Goal: Information Seeking & Learning: Learn about a topic

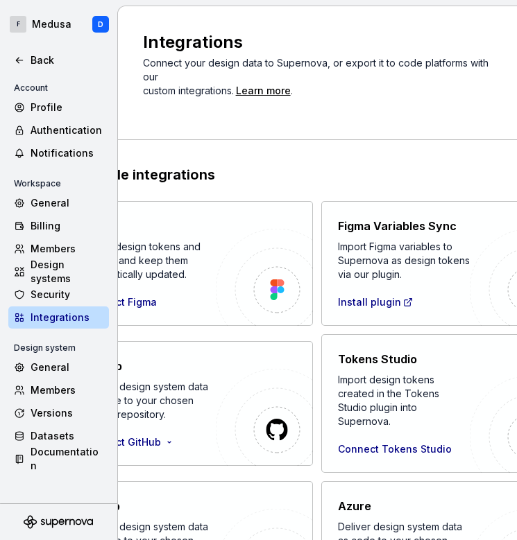
scroll to position [184, 0]
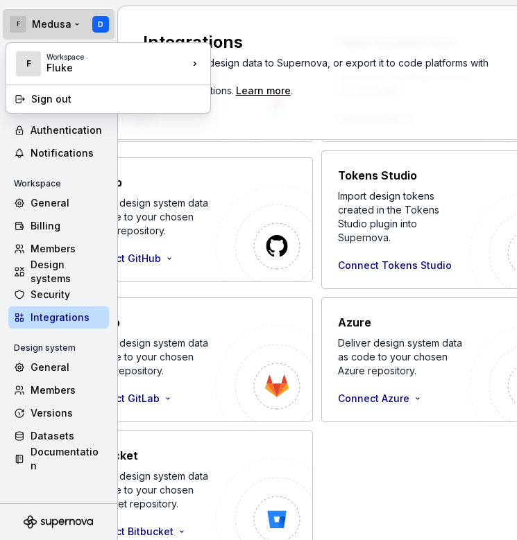
click at [29, 28] on html "F Medusa D Back Account Profile Authentication Notifications Workspace General …" at bounding box center [258, 270] width 517 height 540
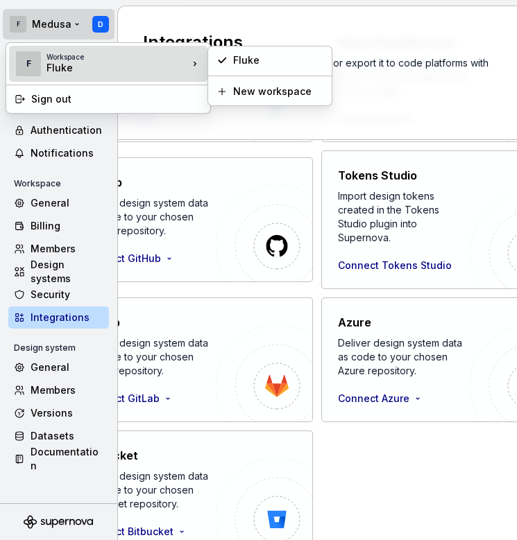
click at [46, 74] on div "Fluke" at bounding box center [105, 68] width 118 height 14
click at [99, 58] on div "Workspace" at bounding box center [117, 57] width 142 height 8
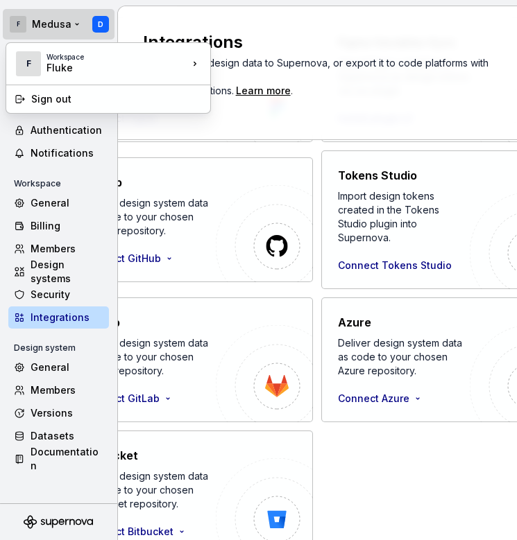
click at [44, 19] on html "F Medusa D Back Account Profile Authentication Notifications Workspace General …" at bounding box center [258, 270] width 517 height 540
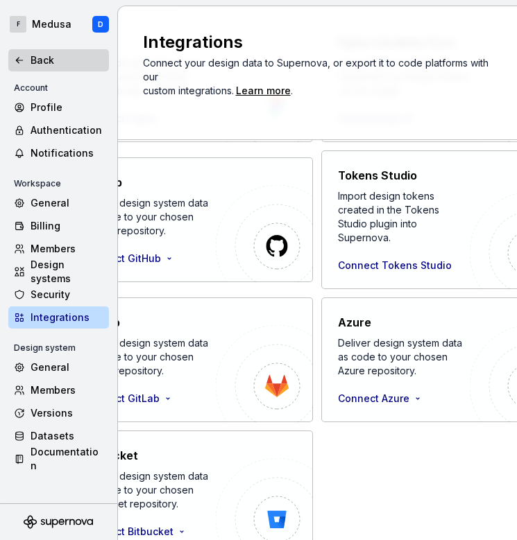
click at [37, 52] on div "Back" at bounding box center [58, 60] width 101 height 22
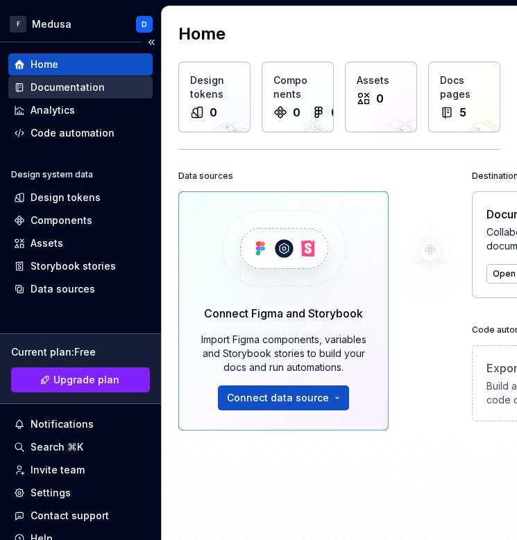
click at [68, 90] on div "Documentation" at bounding box center [68, 87] width 74 height 14
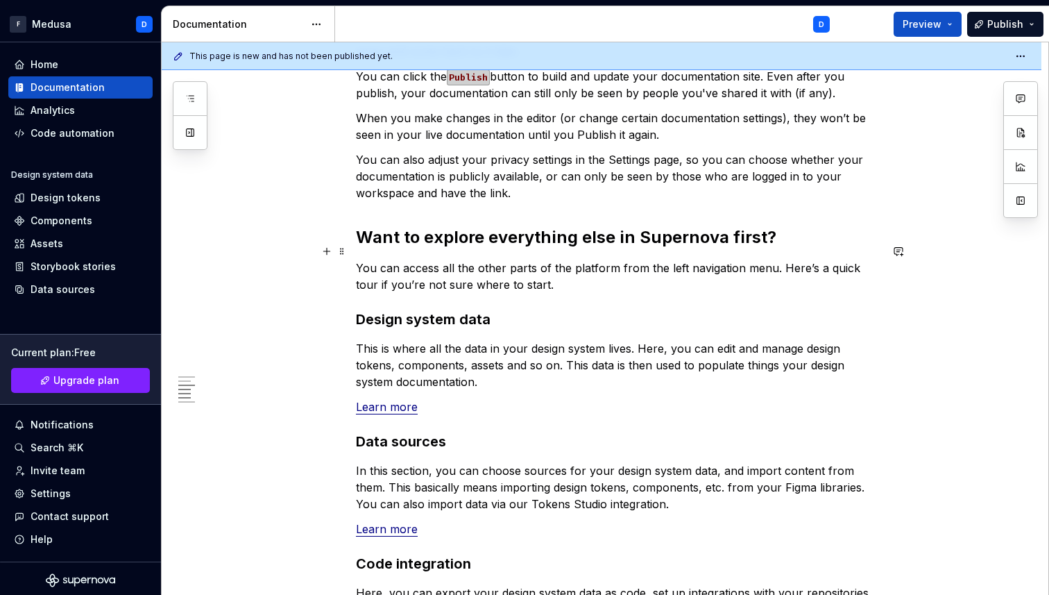
scroll to position [774, 0]
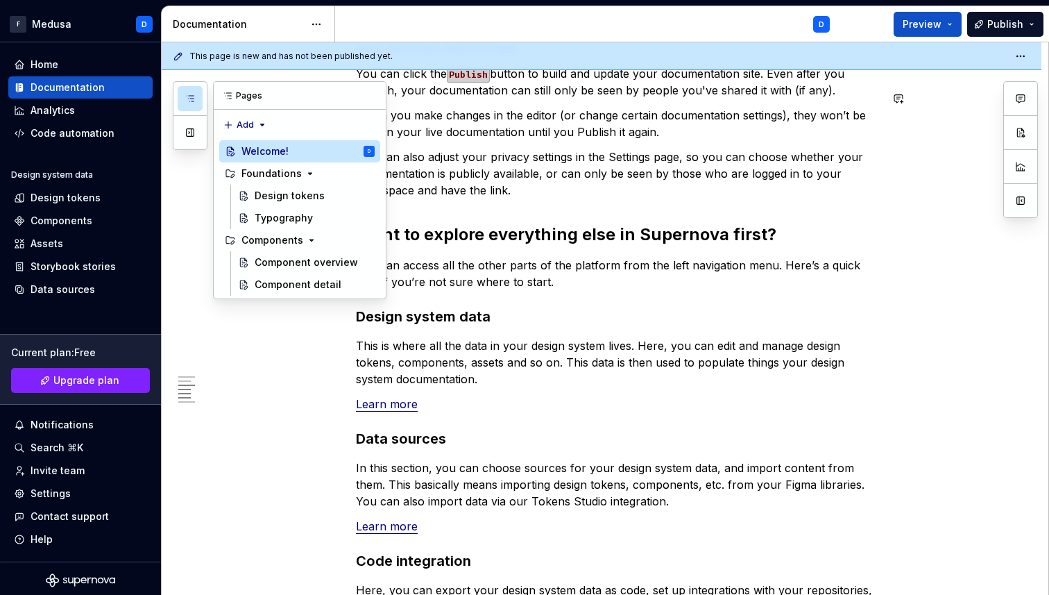
click at [195, 97] on icon "button" at bounding box center [190, 98] width 11 height 11
click at [278, 199] on div "Design tokens" at bounding box center [290, 196] width 70 height 14
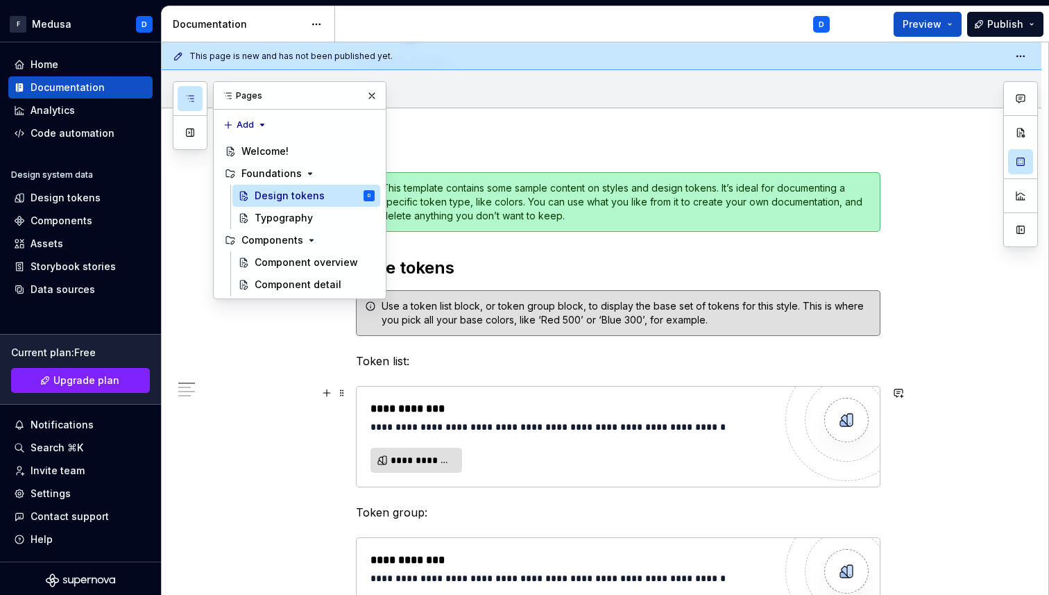
scroll to position [55, 0]
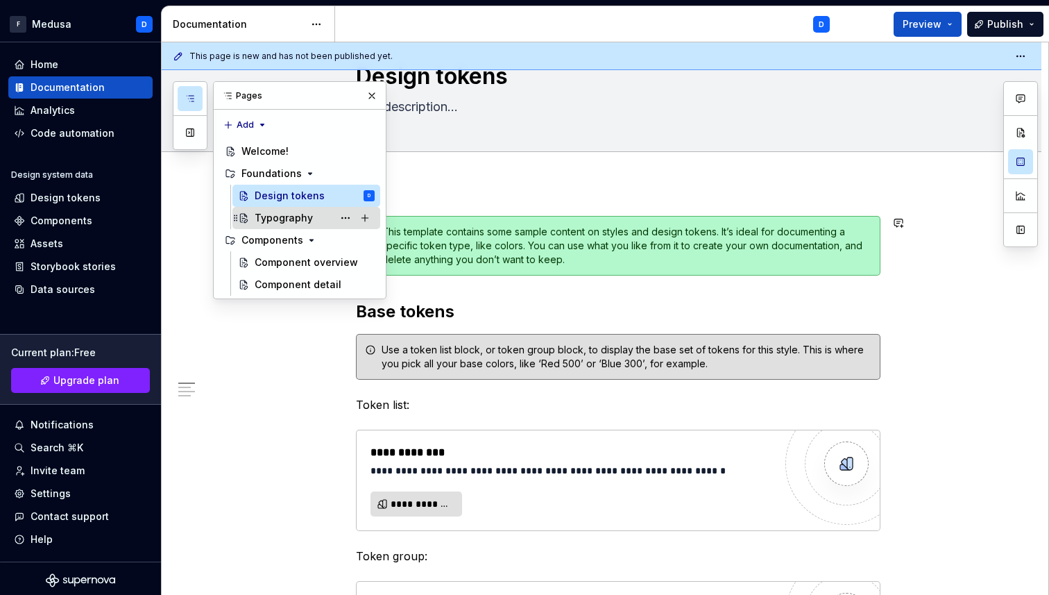
click at [287, 221] on div "Typography" at bounding box center [284, 218] width 58 height 14
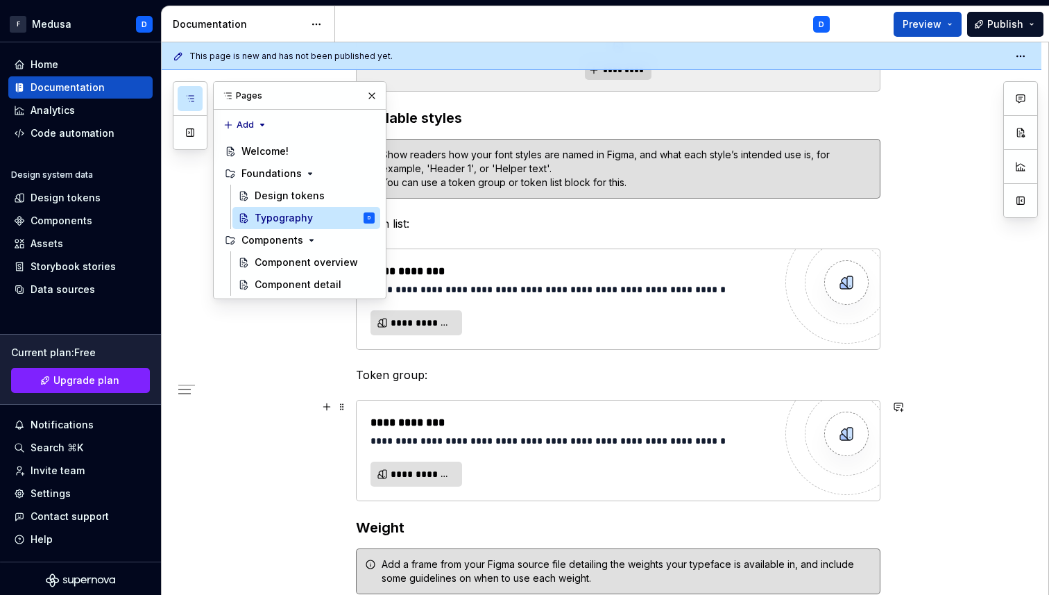
scroll to position [438, 0]
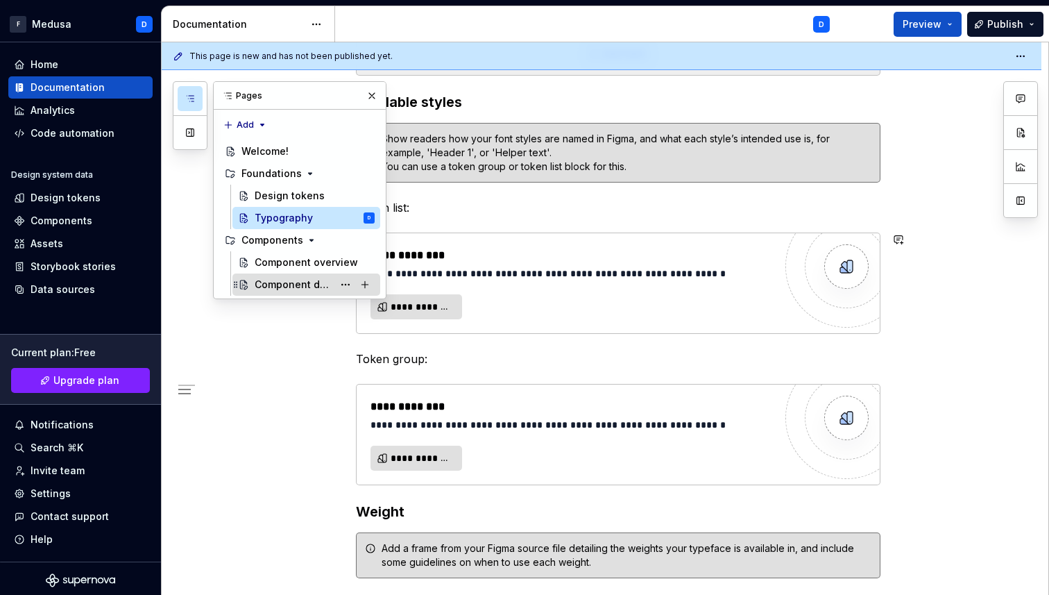
click at [284, 275] on div "Component detail" at bounding box center [315, 284] width 120 height 19
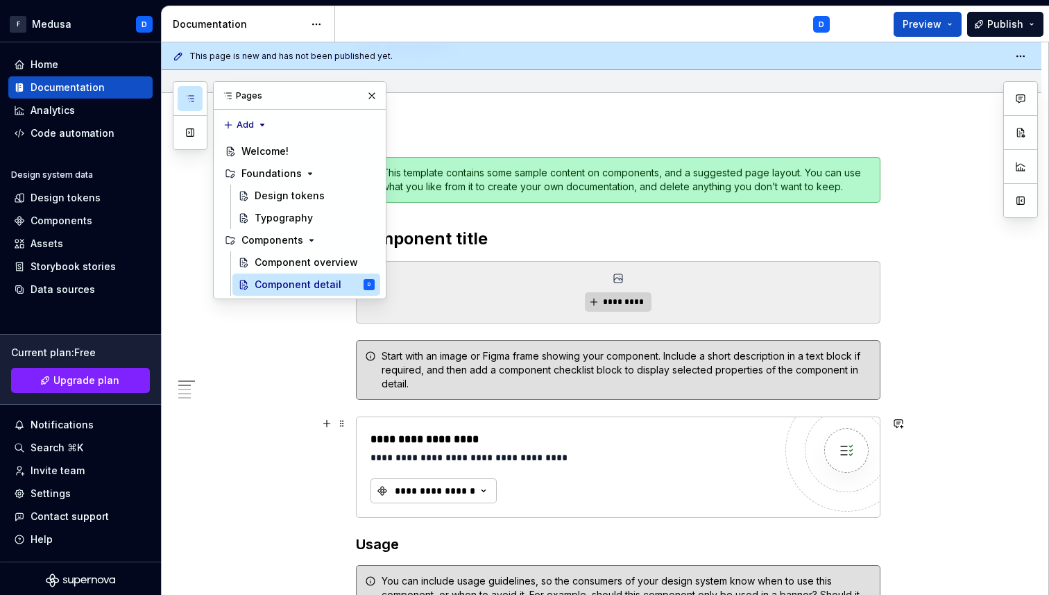
scroll to position [97, 0]
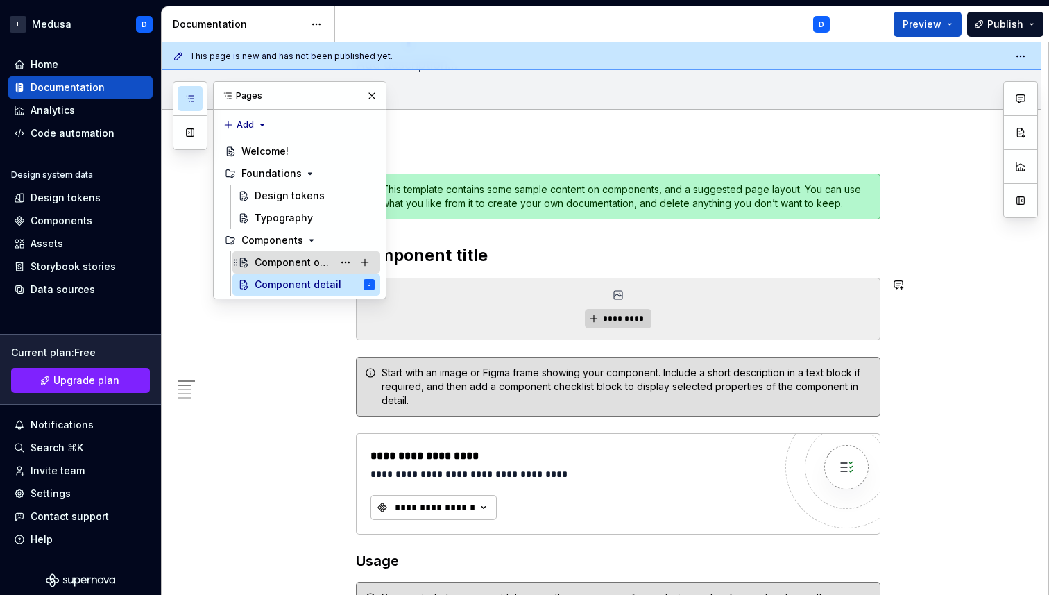
click at [280, 271] on div "Component overview" at bounding box center [315, 262] width 120 height 19
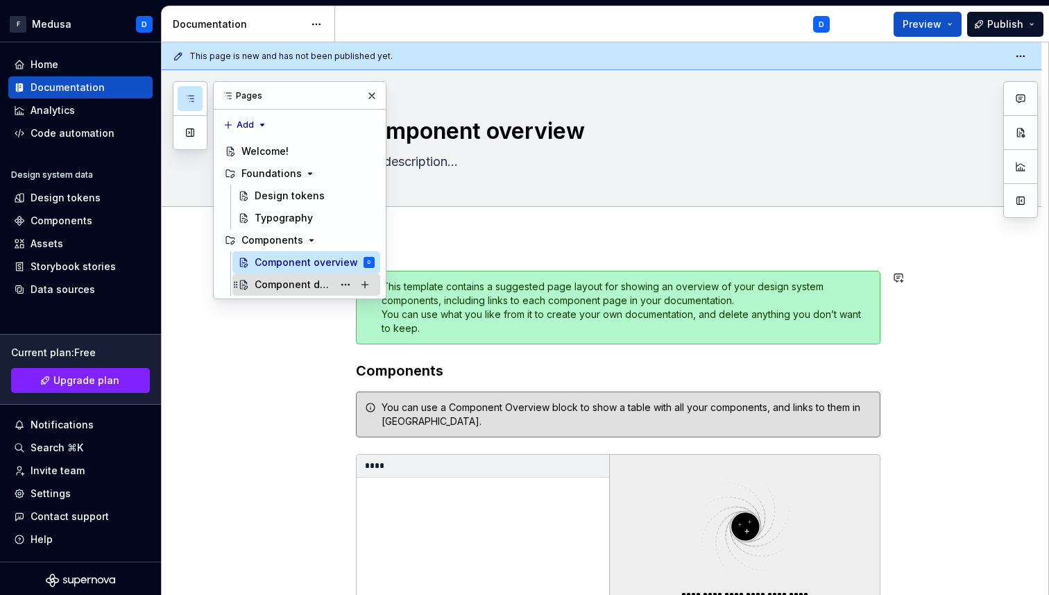
click at [287, 285] on div "Component detail" at bounding box center [294, 285] width 78 height 14
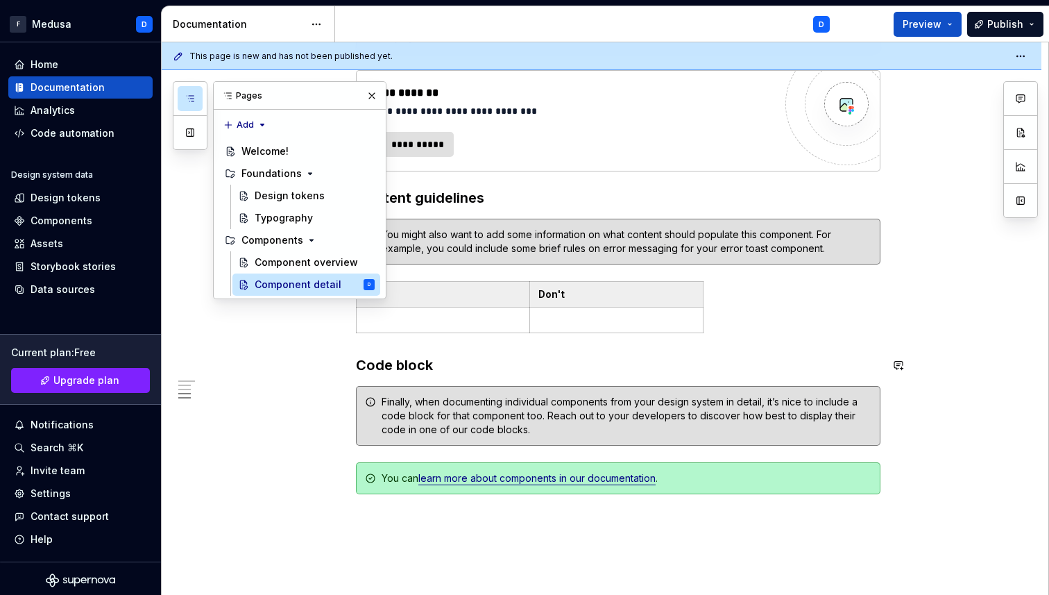
scroll to position [993, 0]
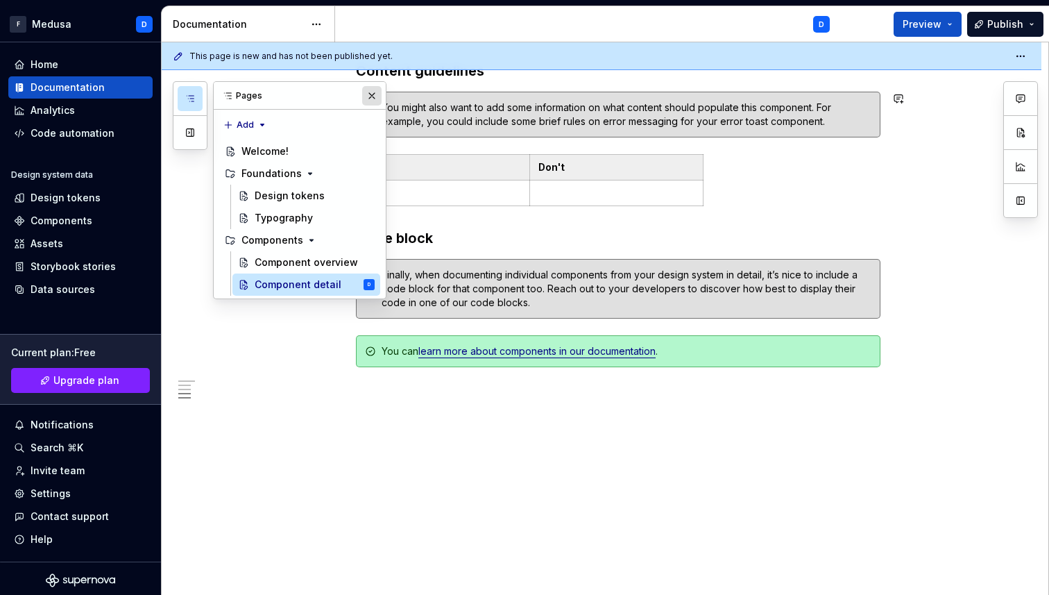
click at [377, 95] on button "button" at bounding box center [371, 95] width 19 height 19
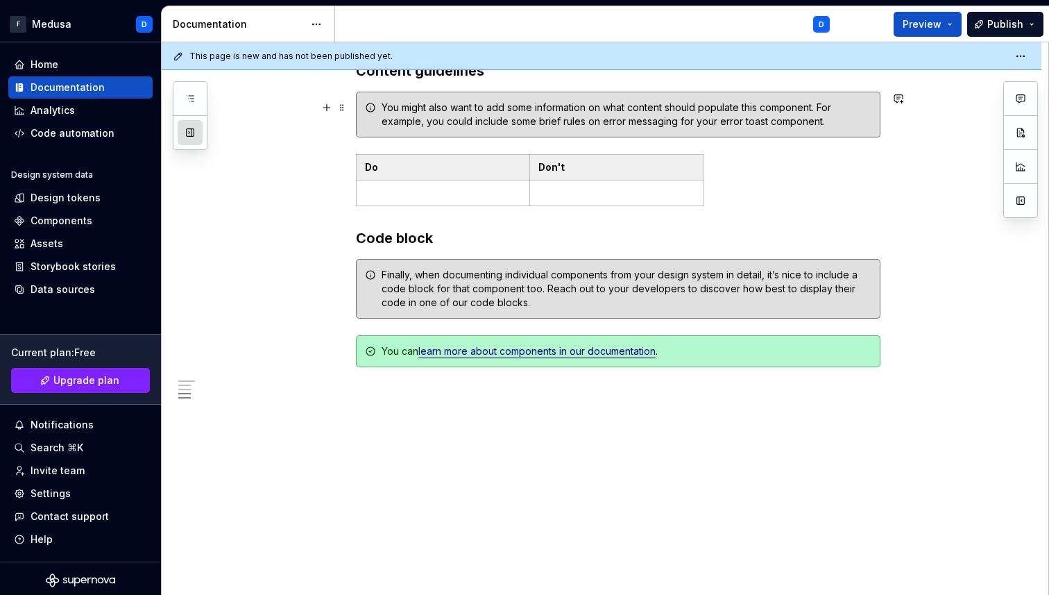
click at [196, 135] on button "button" at bounding box center [190, 132] width 25 height 25
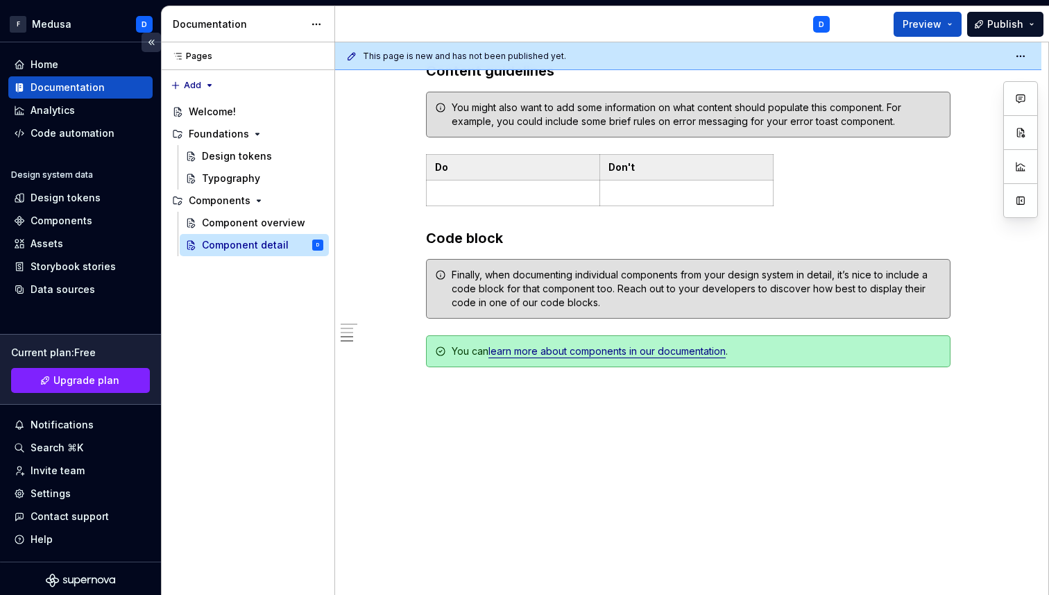
click at [150, 42] on button "Collapse sidebar" at bounding box center [151, 42] width 19 height 19
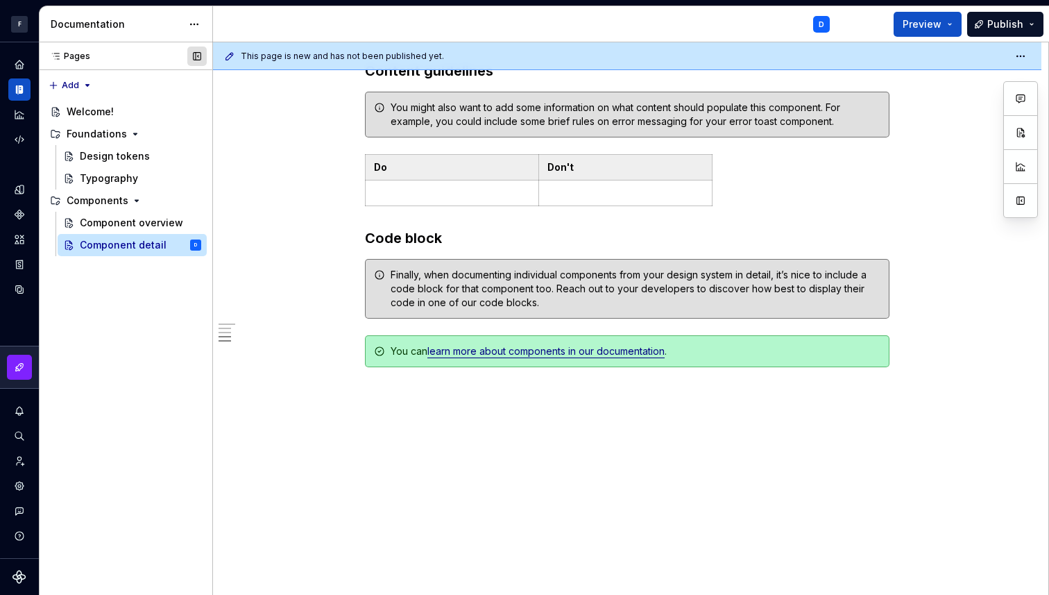
click at [196, 55] on button "button" at bounding box center [196, 55] width 19 height 19
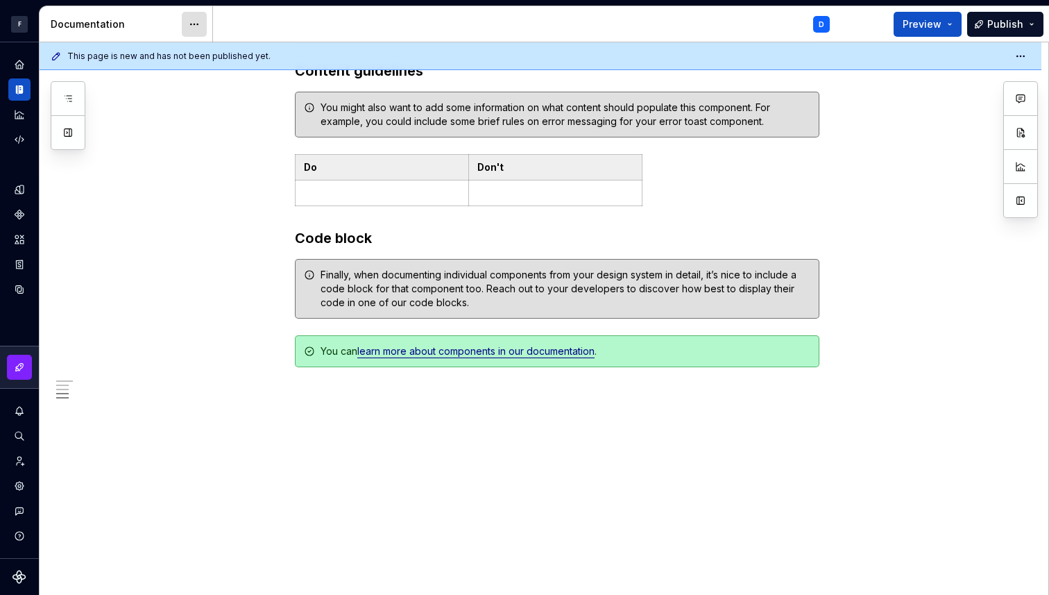
click at [198, 30] on html "**********" at bounding box center [524, 297] width 1049 height 595
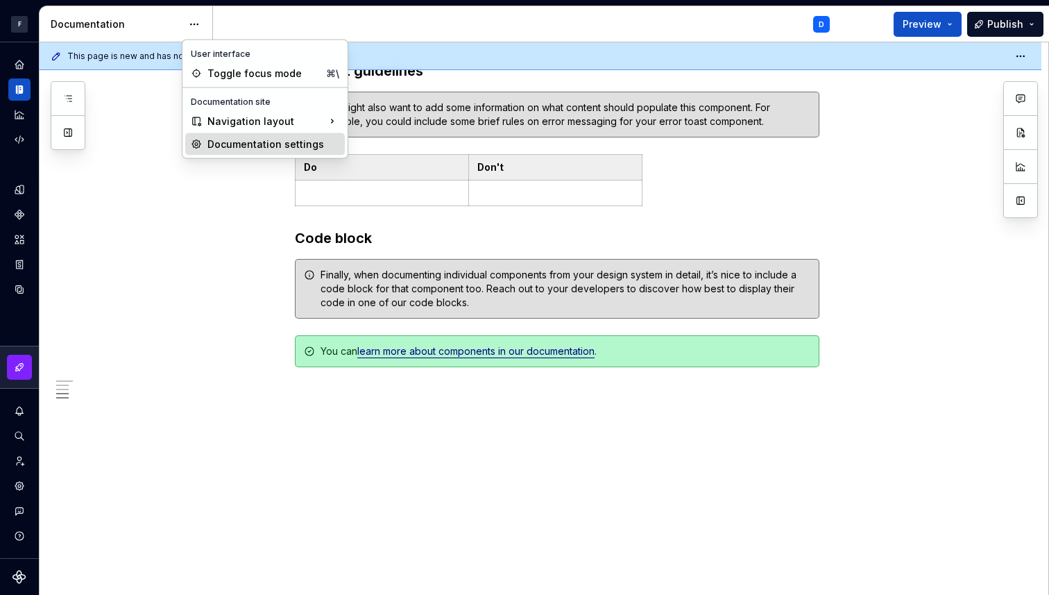
click at [218, 140] on div "Documentation settings" at bounding box center [273, 144] width 132 height 14
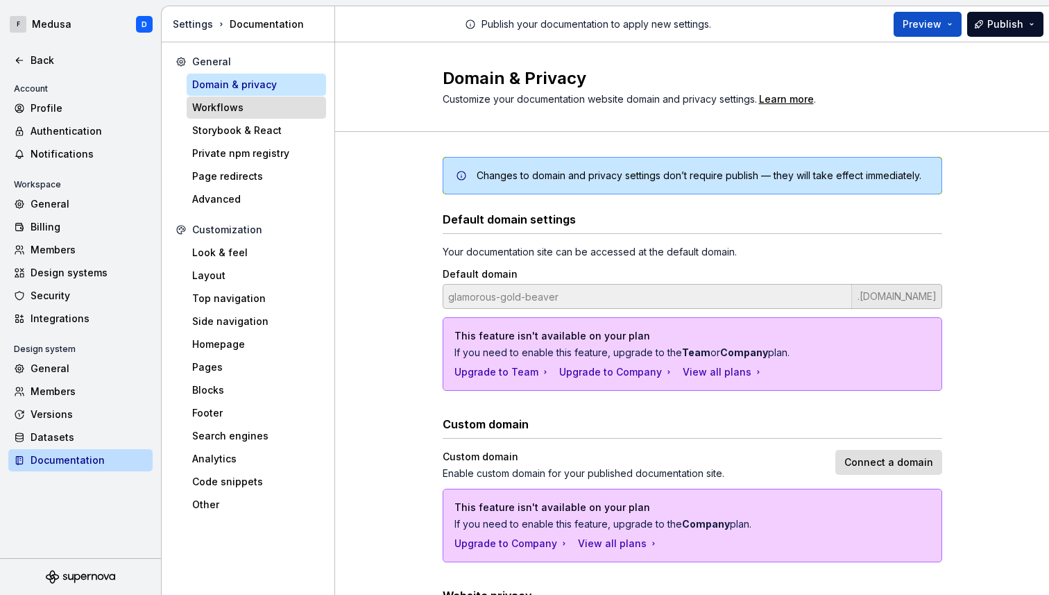
click at [252, 101] on div "Workflows" at bounding box center [256, 108] width 128 height 14
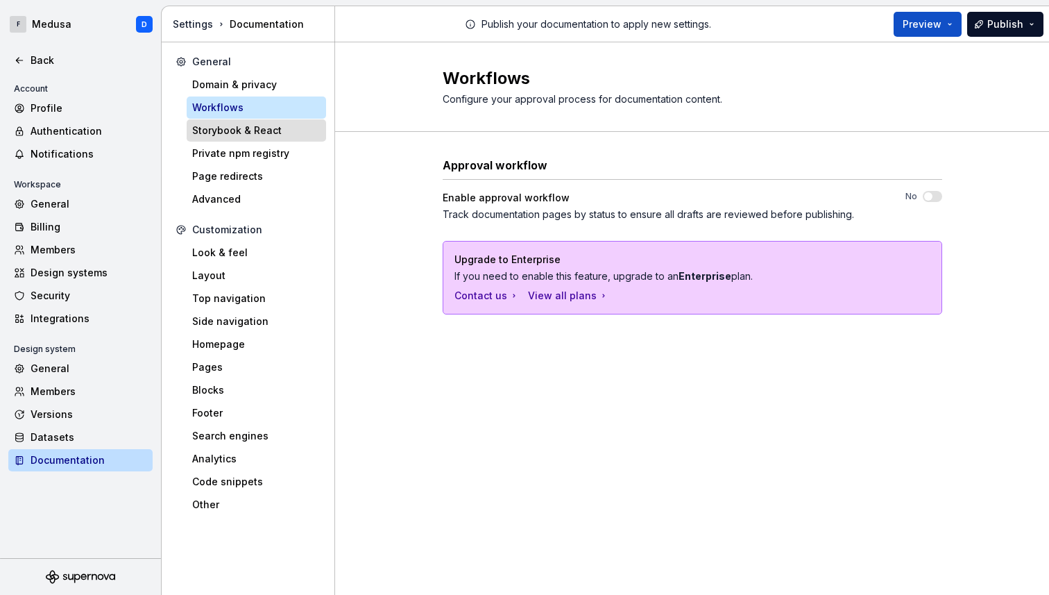
click at [245, 126] on div "Storybook & React" at bounding box center [256, 130] width 128 height 14
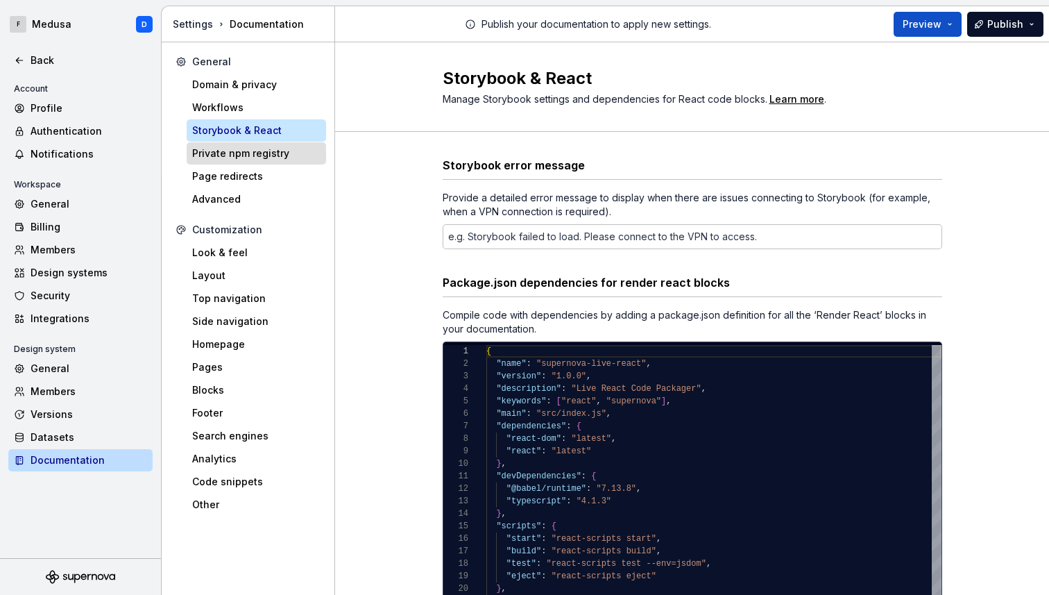
click at [248, 148] on div "Private npm registry" at bounding box center [256, 153] width 128 height 14
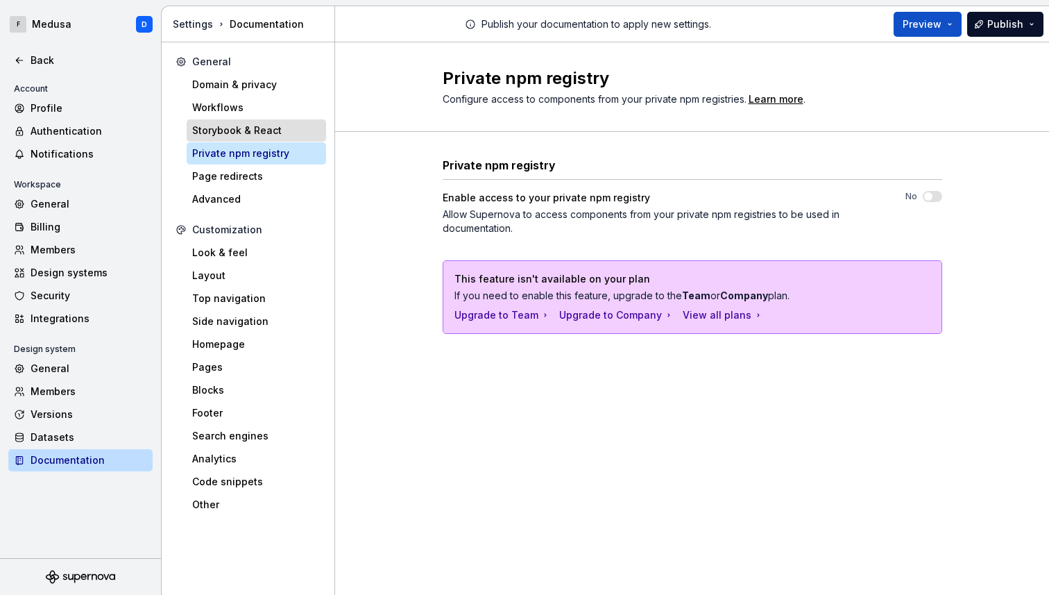
click at [259, 137] on div "Storybook & React" at bounding box center [256, 130] width 139 height 22
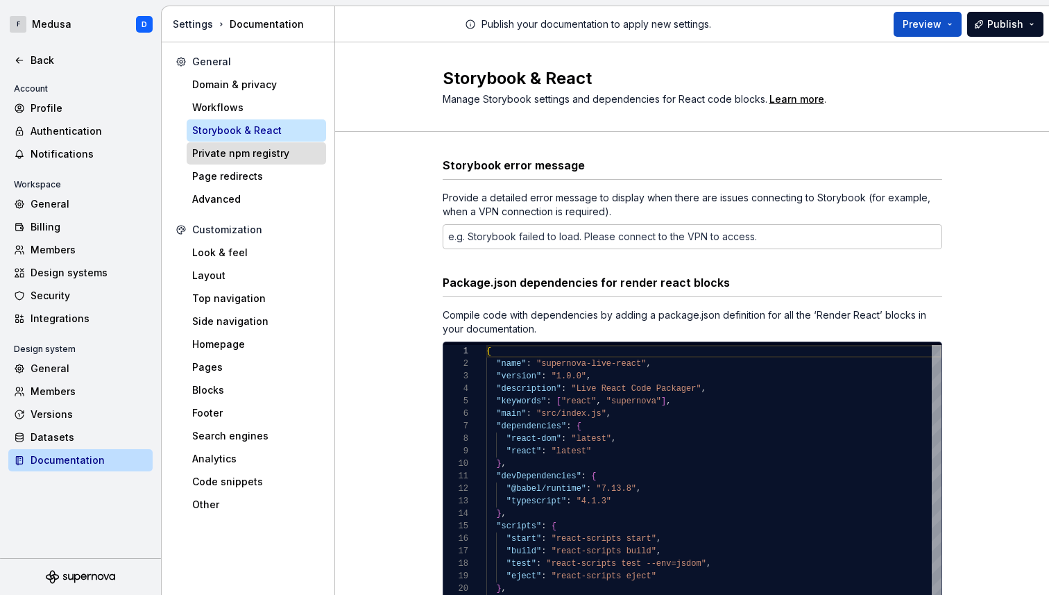
click at [259, 150] on div "Private npm registry" at bounding box center [256, 153] width 128 height 14
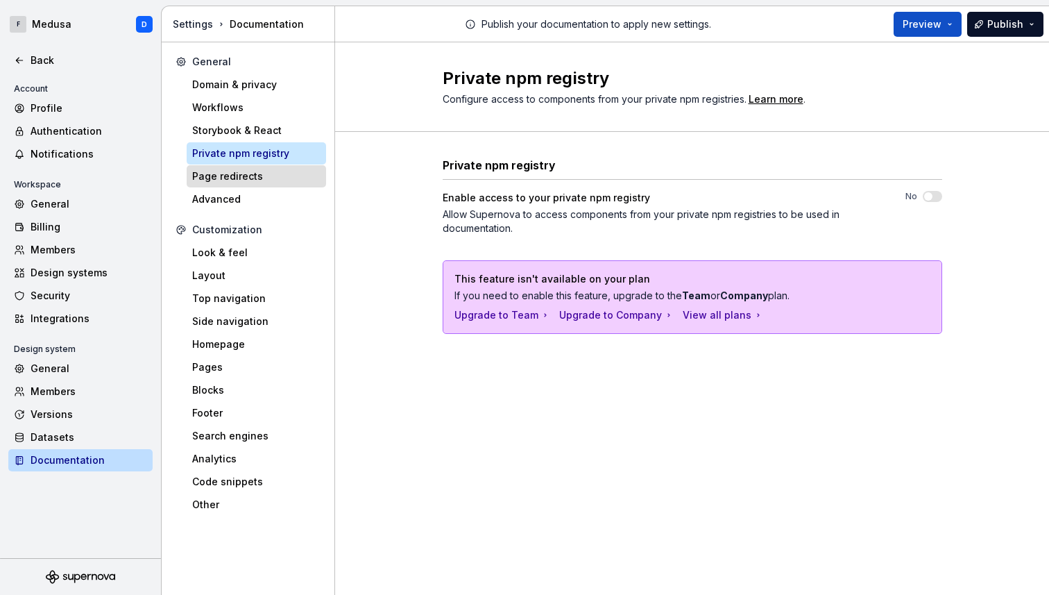
click at [249, 173] on div "Page redirects" at bounding box center [256, 176] width 128 height 14
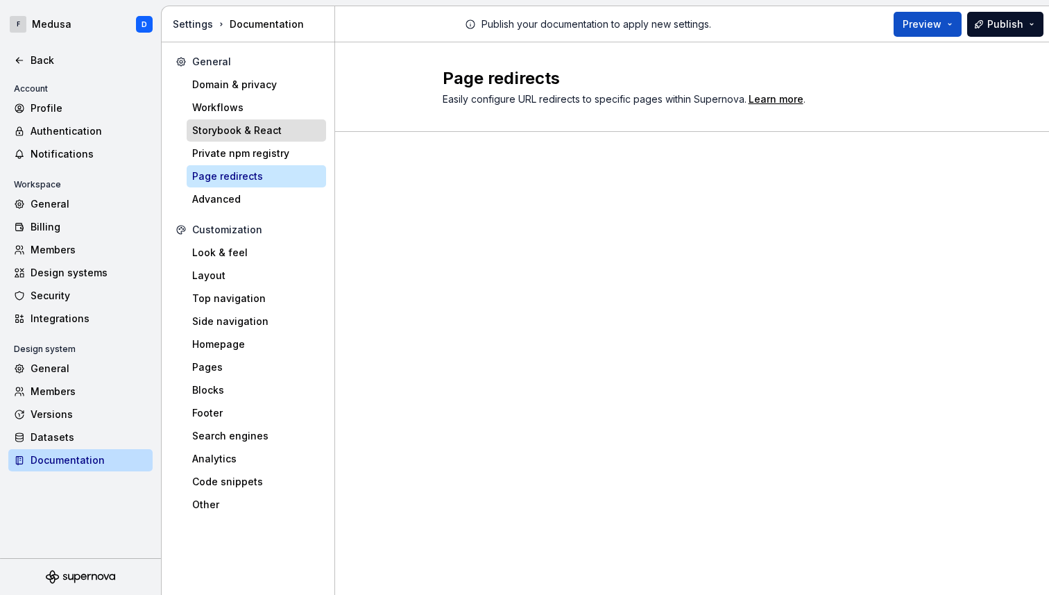
click at [267, 140] on div "Storybook & React" at bounding box center [256, 130] width 139 height 22
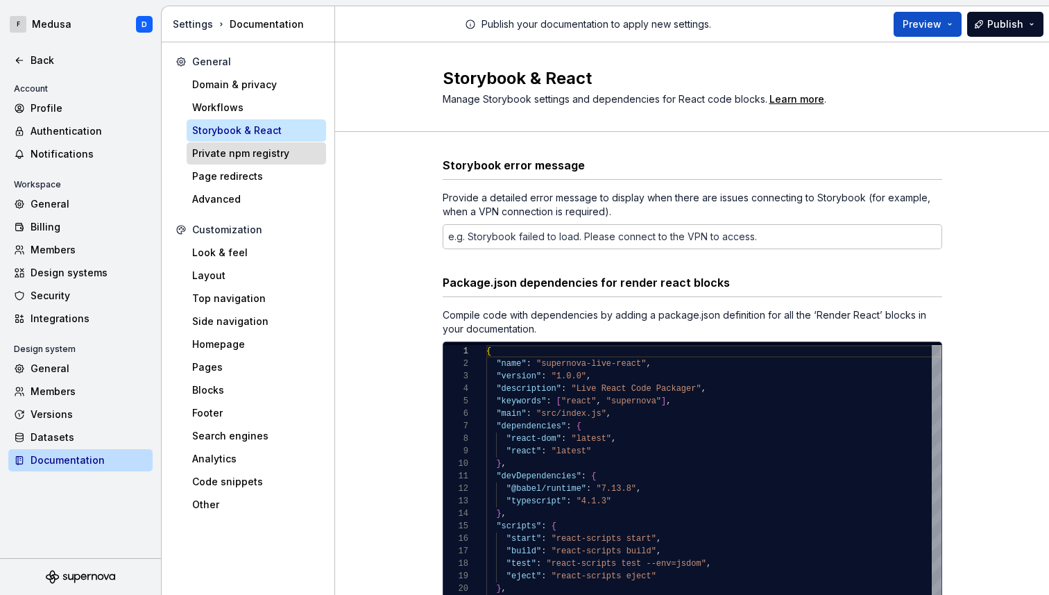
click at [261, 161] on div "Private npm registry" at bounding box center [256, 153] width 139 height 22
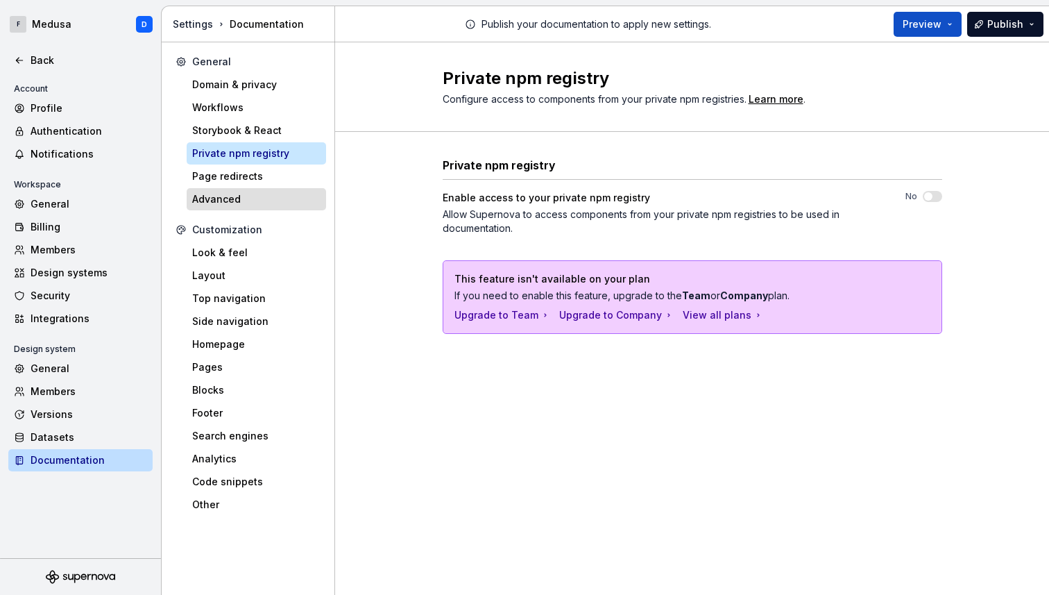
click at [225, 200] on div "Advanced" at bounding box center [256, 199] width 128 height 14
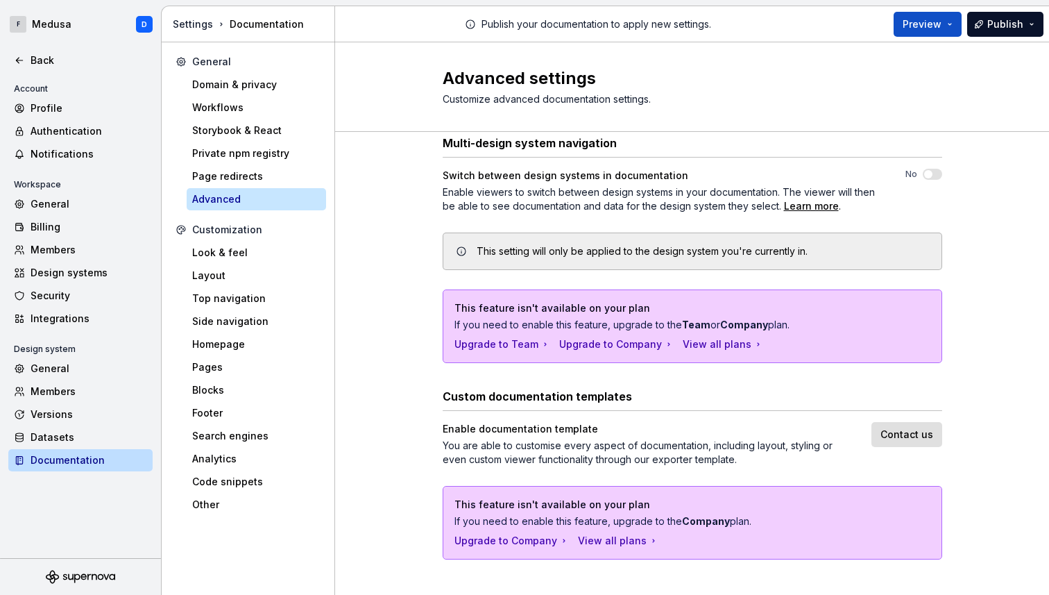
scroll to position [33, 0]
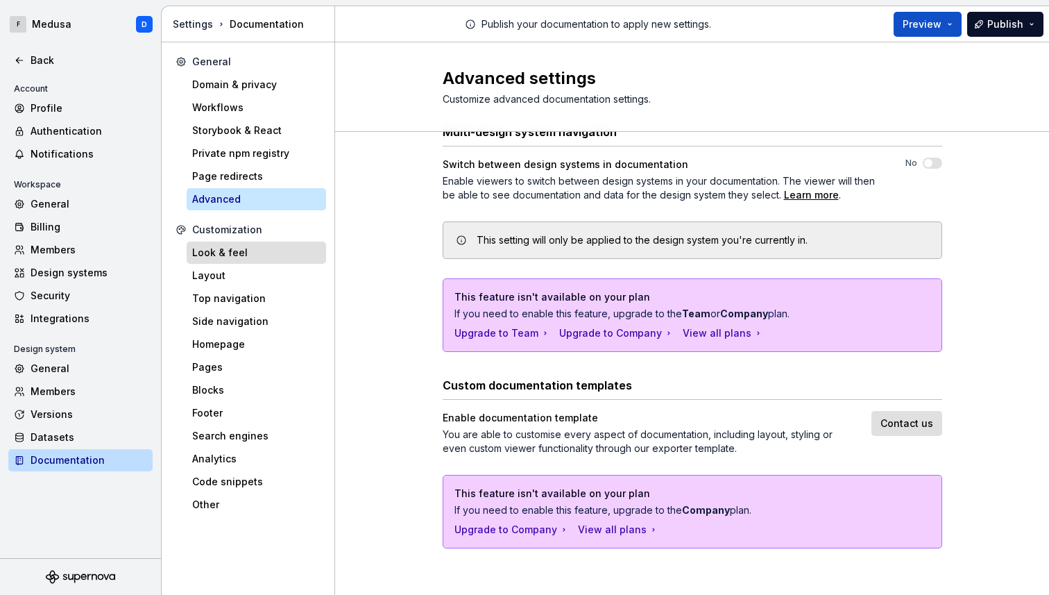
click at [241, 253] on div "Look & feel" at bounding box center [256, 253] width 128 height 14
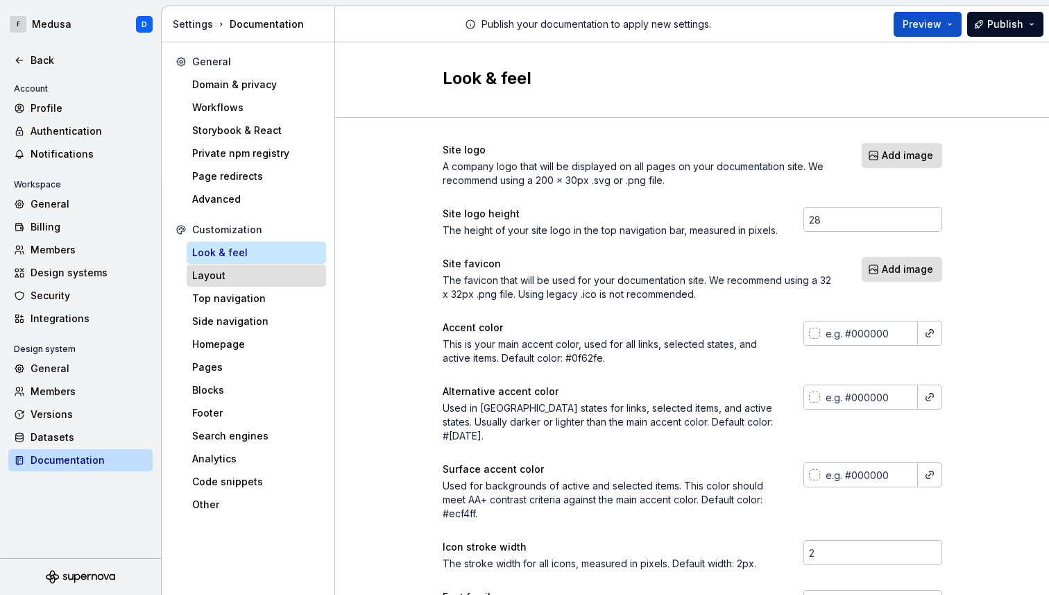
click at [241, 282] on div "Layout" at bounding box center [256, 275] width 139 height 22
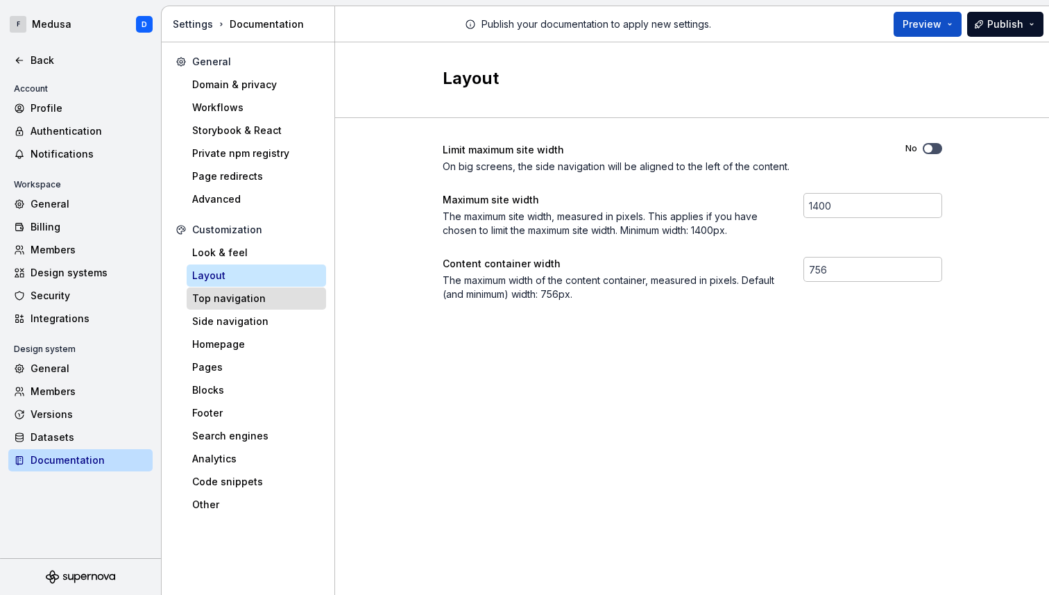
click at [245, 303] on div "Top navigation" at bounding box center [256, 298] width 128 height 14
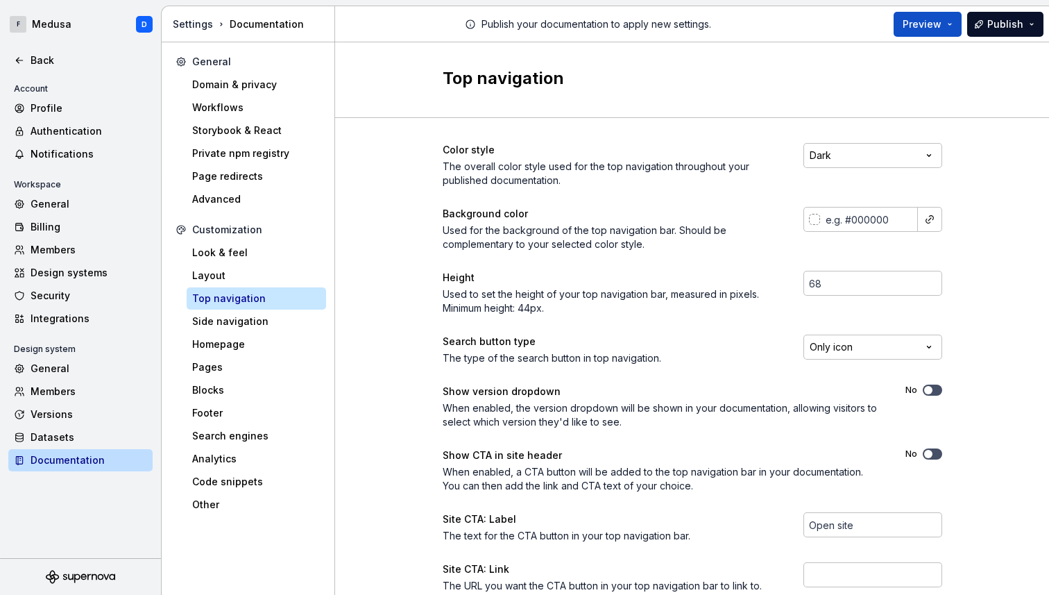
click at [516, 142] on div "Color style The overall color style used for the top navigation throughout your…" at bounding box center [693, 438] width 500 height 641
click at [516, 151] on html "F Medusa D Back Account Profile Authentication Notifications Workspace General …" at bounding box center [524, 297] width 1049 height 595
click at [436, 332] on div "Color style The overall color style used for the top navigation throughout your…" at bounding box center [692, 438] width 714 height 641
click at [268, 328] on div "Side navigation" at bounding box center [256, 321] width 139 height 22
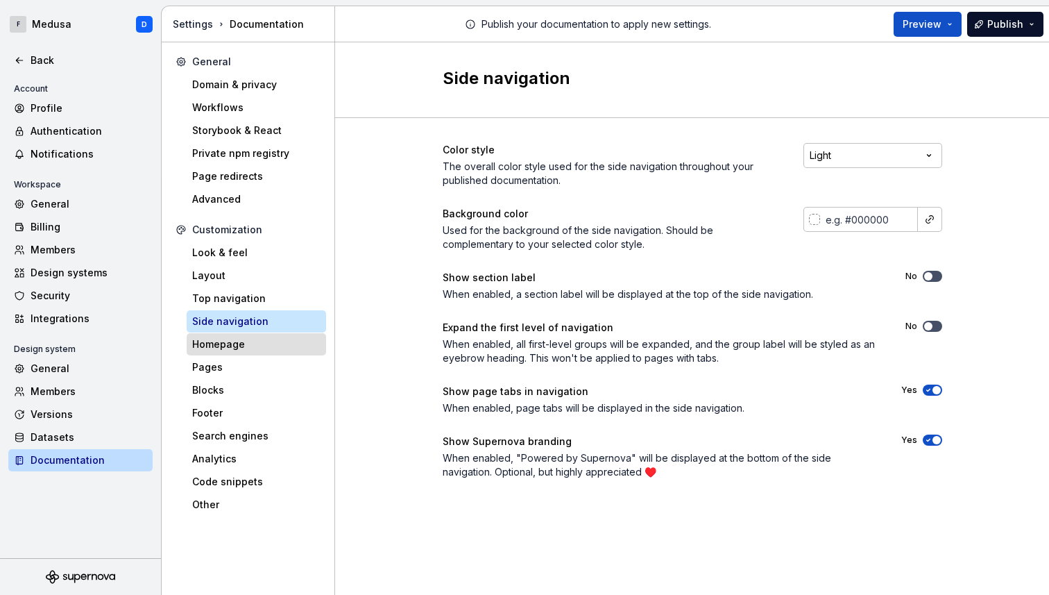
click at [264, 347] on div "Homepage" at bounding box center [256, 344] width 128 height 14
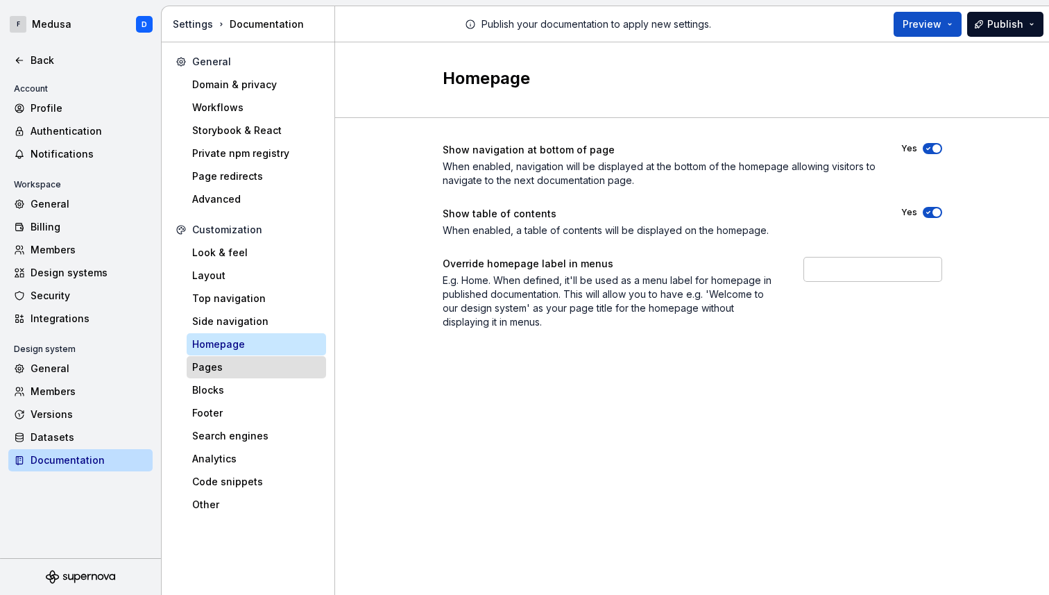
click at [259, 366] on div "Pages" at bounding box center [256, 367] width 128 height 14
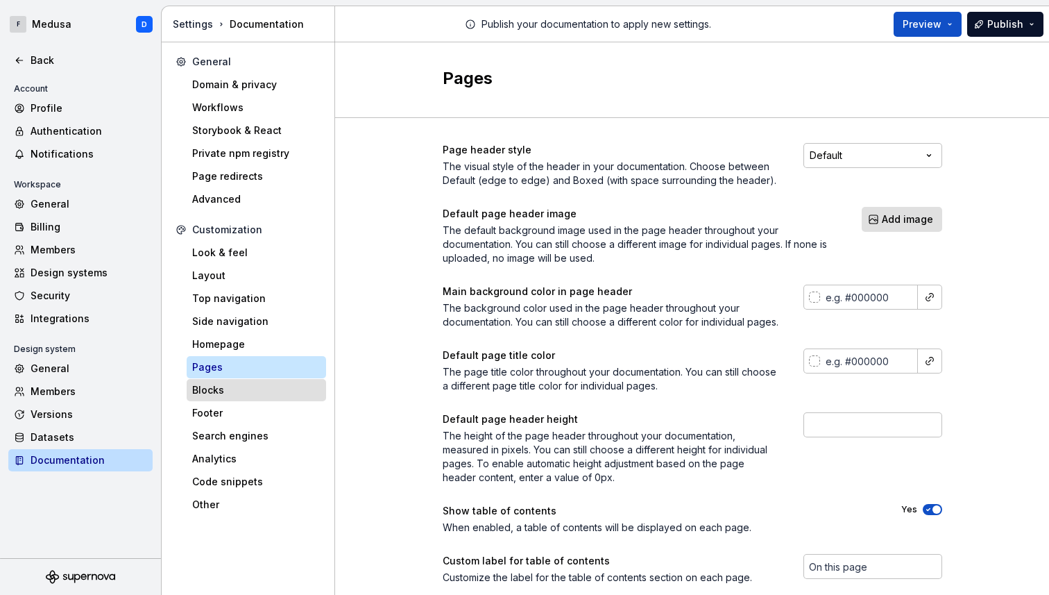
click at [254, 391] on div "Blocks" at bounding box center [256, 390] width 128 height 14
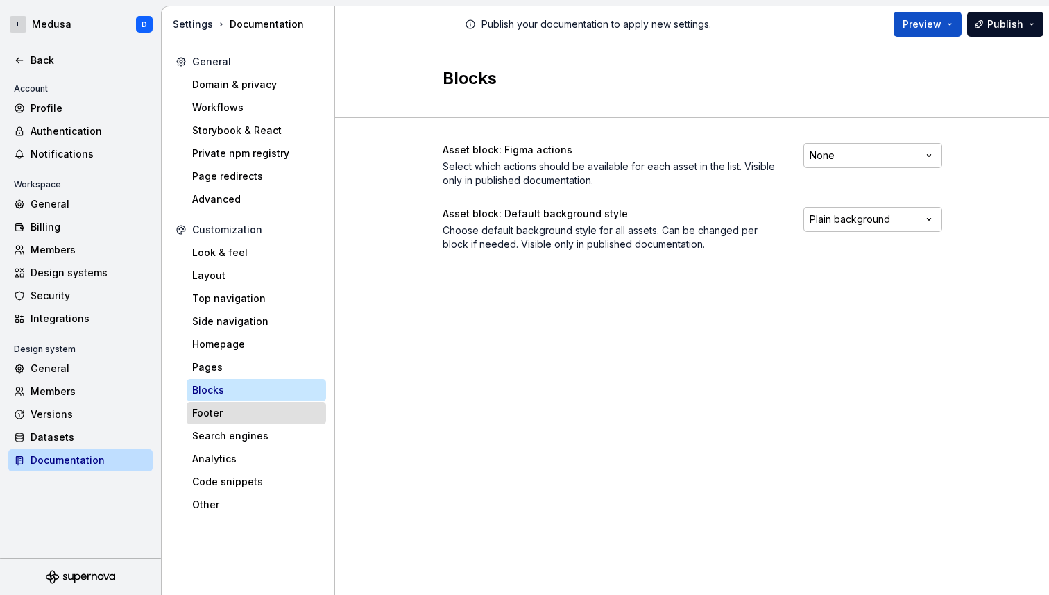
click at [253, 411] on div "Footer" at bounding box center [256, 413] width 128 height 14
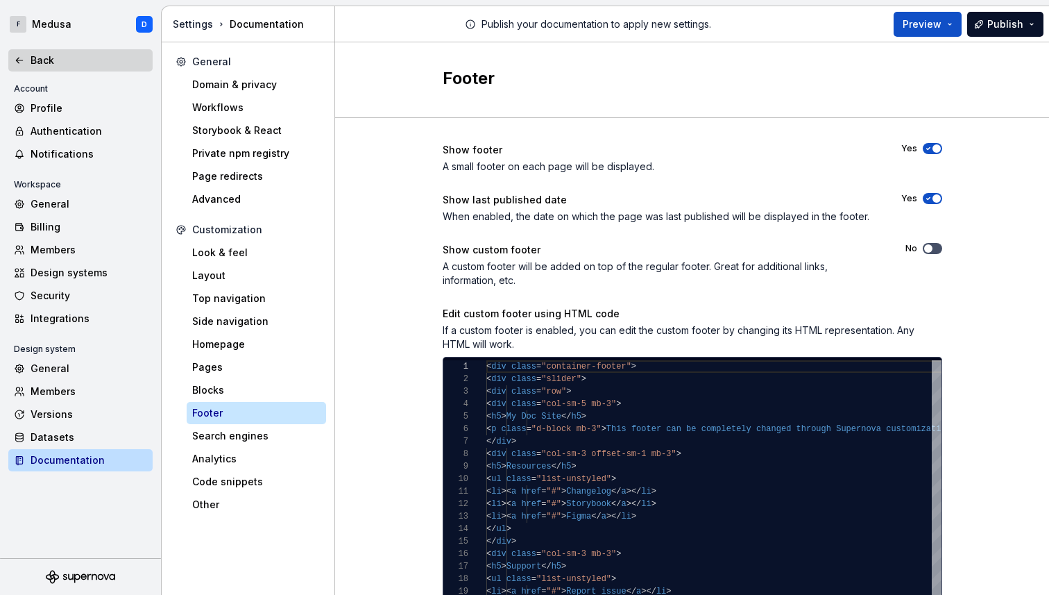
click at [38, 59] on div "Back" at bounding box center [89, 60] width 117 height 14
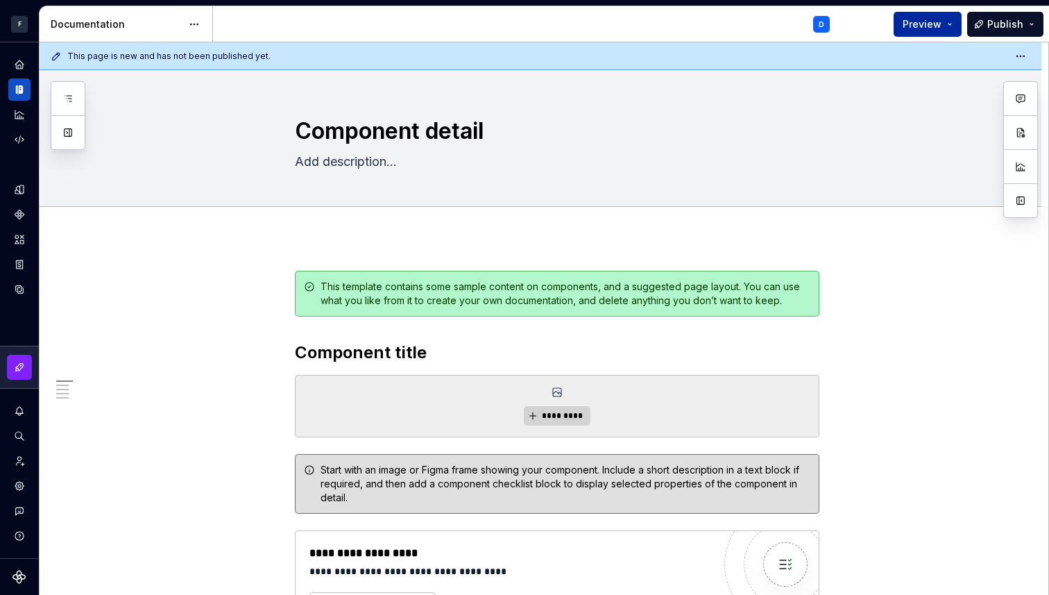
click at [516, 26] on button "Preview" at bounding box center [928, 24] width 68 height 25
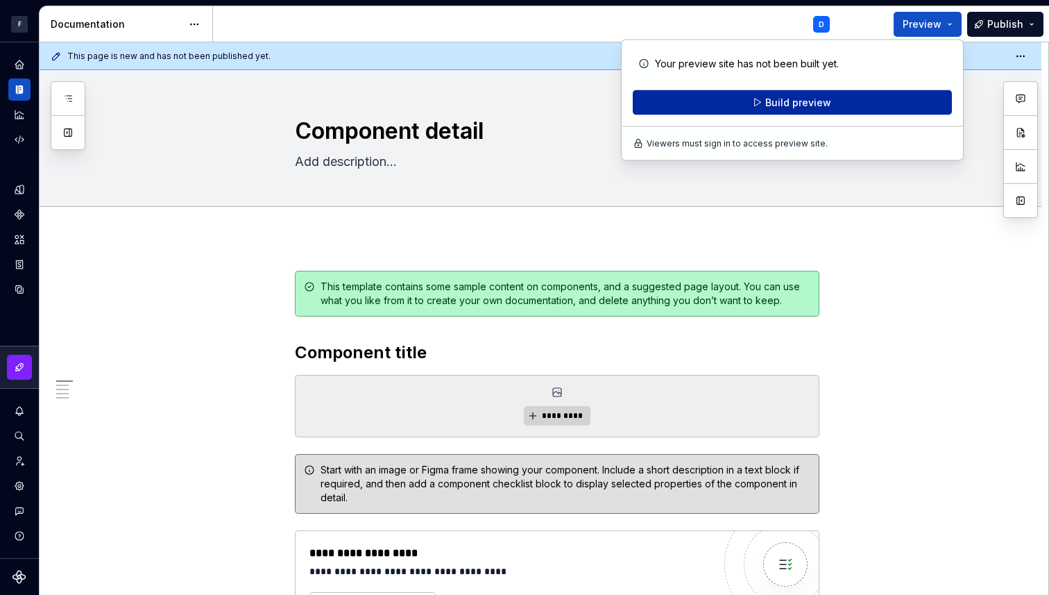
click at [516, 107] on span "Build preview" at bounding box center [798, 103] width 66 height 14
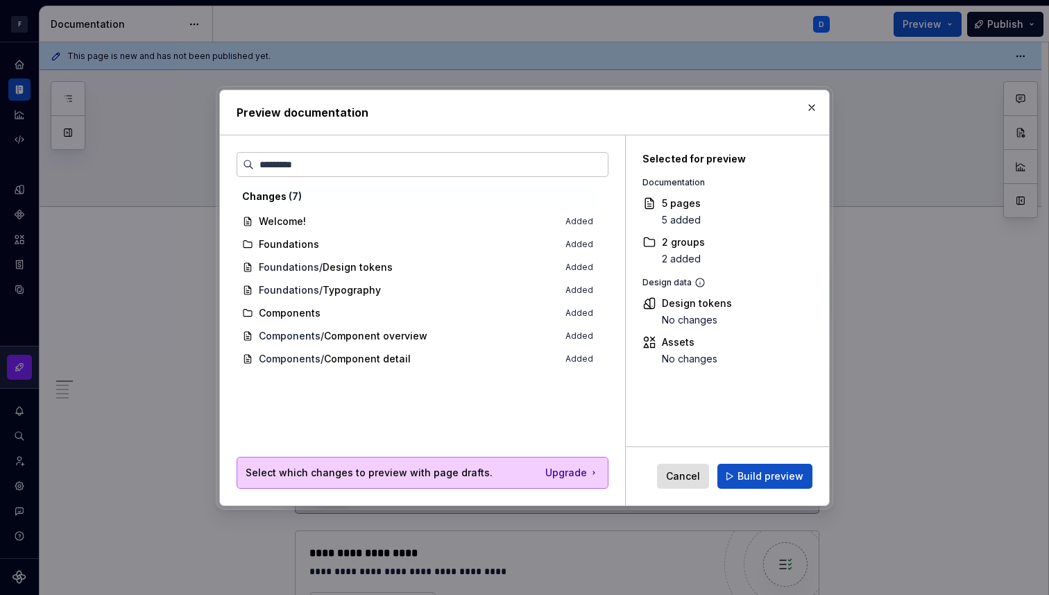
click at [312, 223] on span "Welcome! Added" at bounding box center [418, 221] width 362 height 23
click at [289, 223] on span "Welcome! Added" at bounding box center [418, 221] width 362 height 23
click at [516, 192] on div "Changes ( 7 )" at bounding box center [417, 196] width 351 height 14
click at [516, 112] on button "button" at bounding box center [811, 107] width 19 height 19
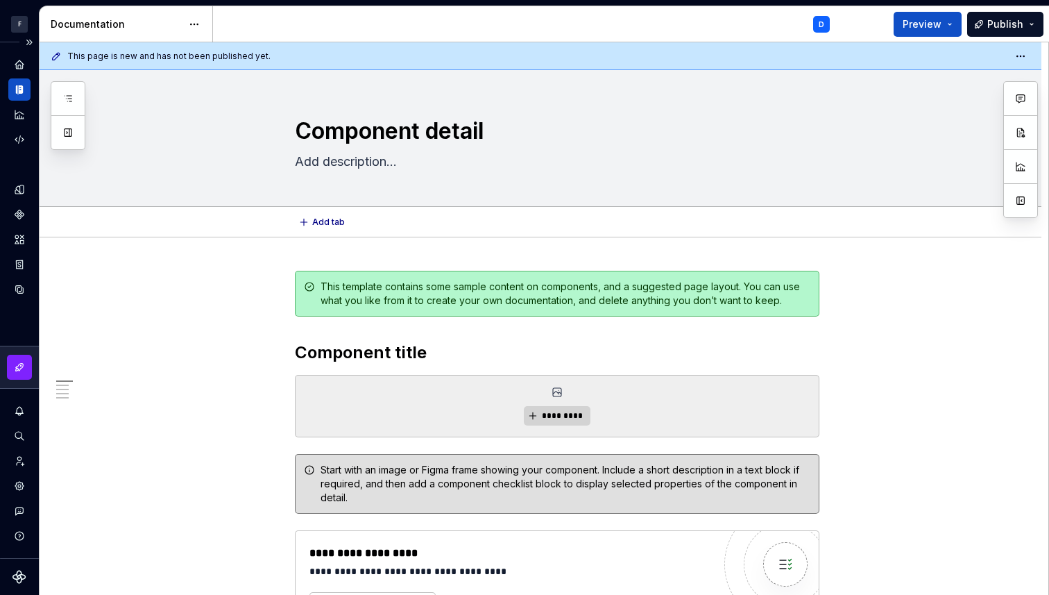
type textarea "*"
click at [19, 194] on icon "Design tokens" at bounding box center [19, 189] width 9 height 9
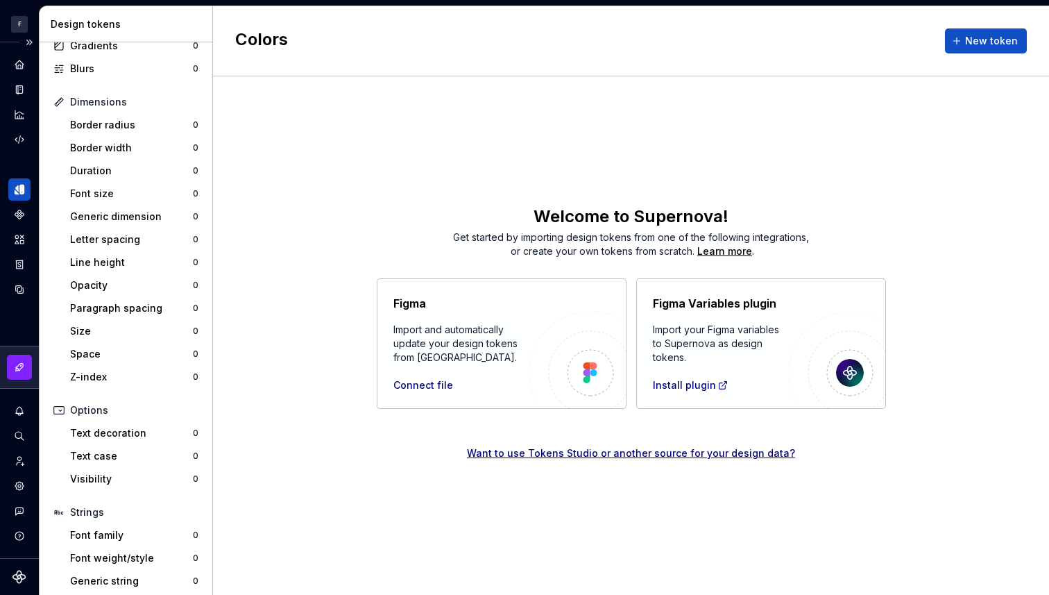
scroll to position [165, 0]
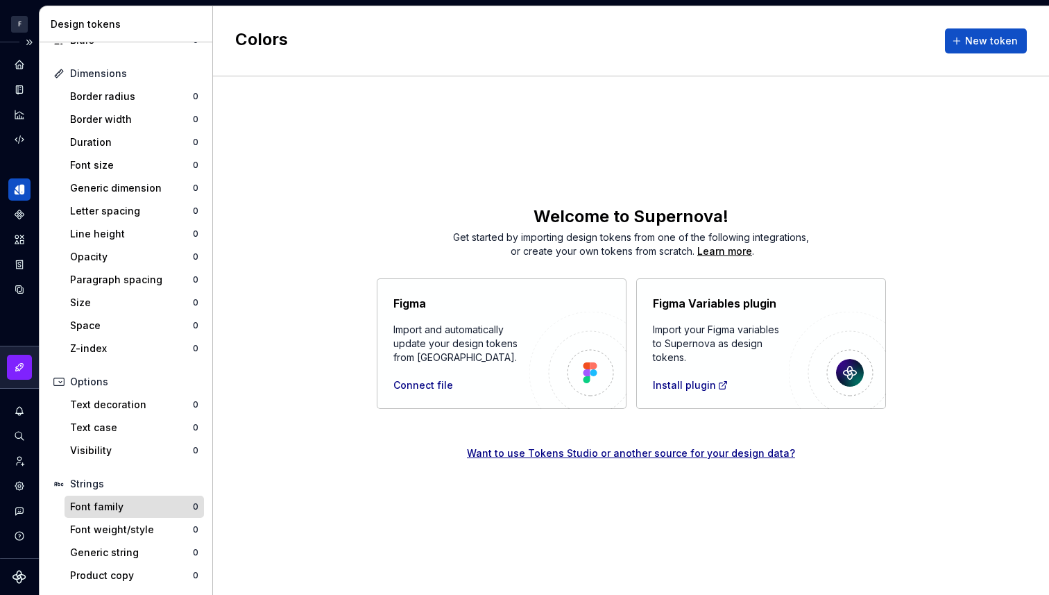
click at [132, 505] on div "Font family" at bounding box center [131, 507] width 123 height 14
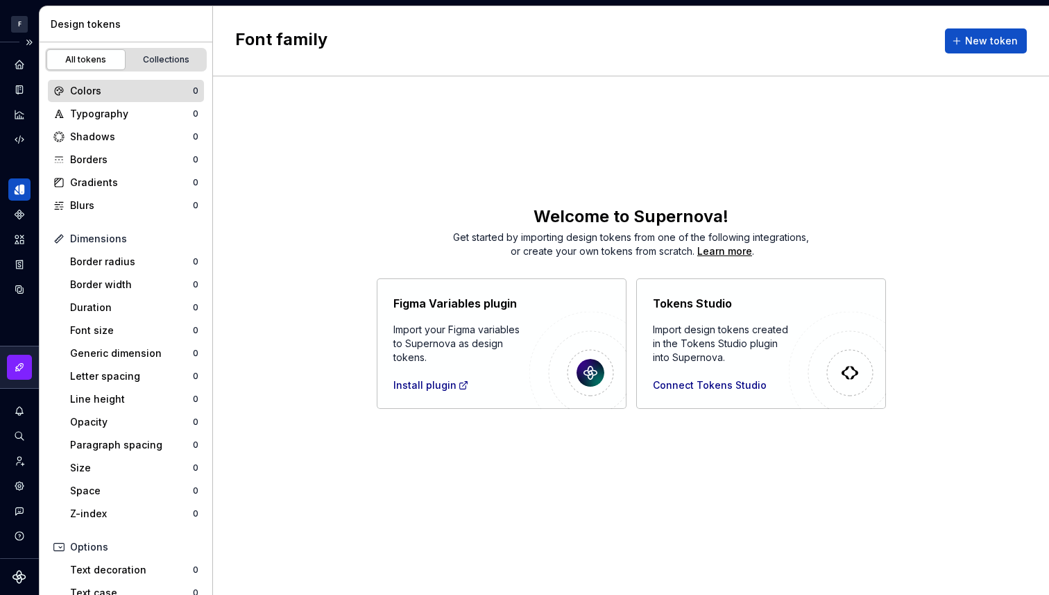
click at [117, 95] on div "Colors" at bounding box center [131, 91] width 123 height 14
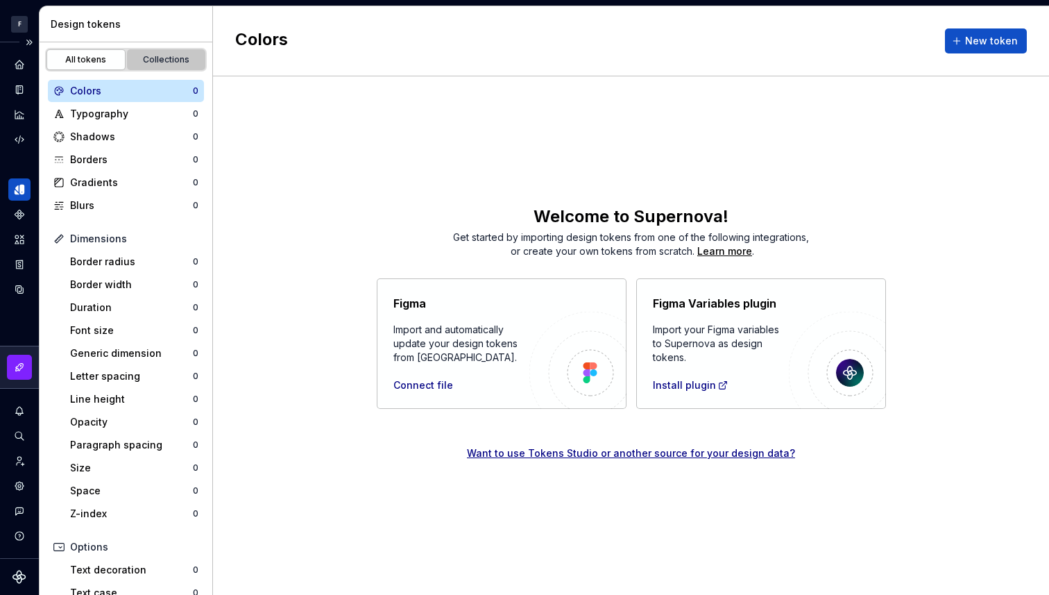
click at [164, 62] on div "Collections" at bounding box center [166, 59] width 69 height 11
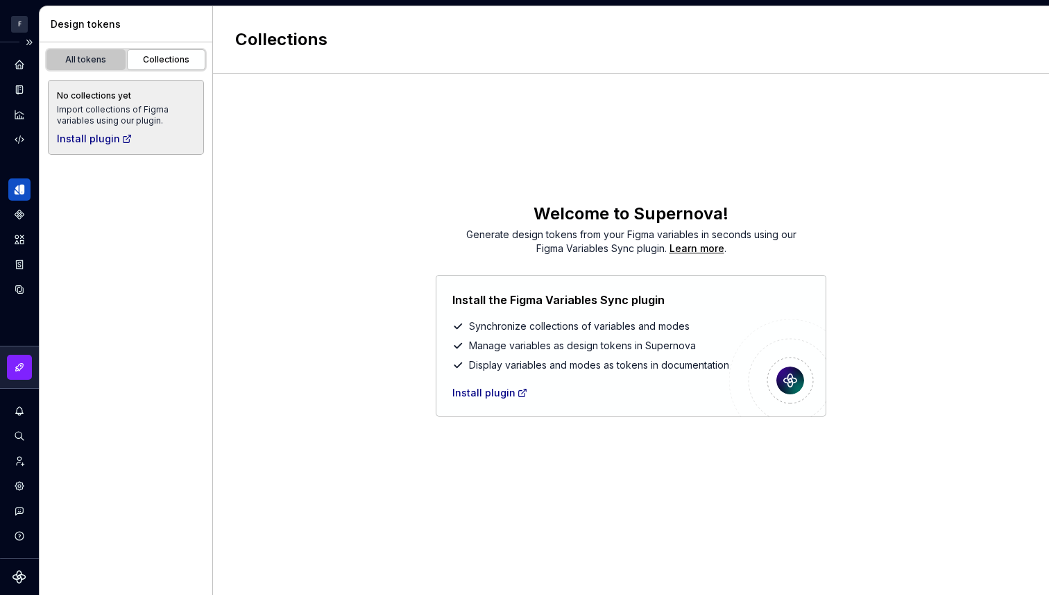
click at [85, 59] on div "All tokens" at bounding box center [85, 59] width 69 height 11
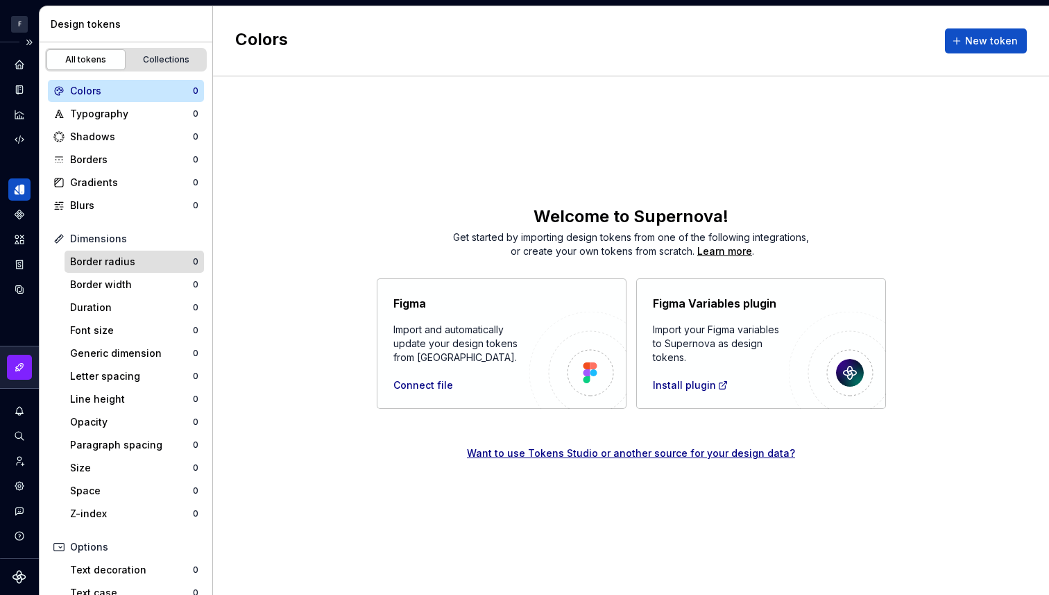
click at [142, 264] on div "Border radius" at bounding box center [131, 262] width 123 height 14
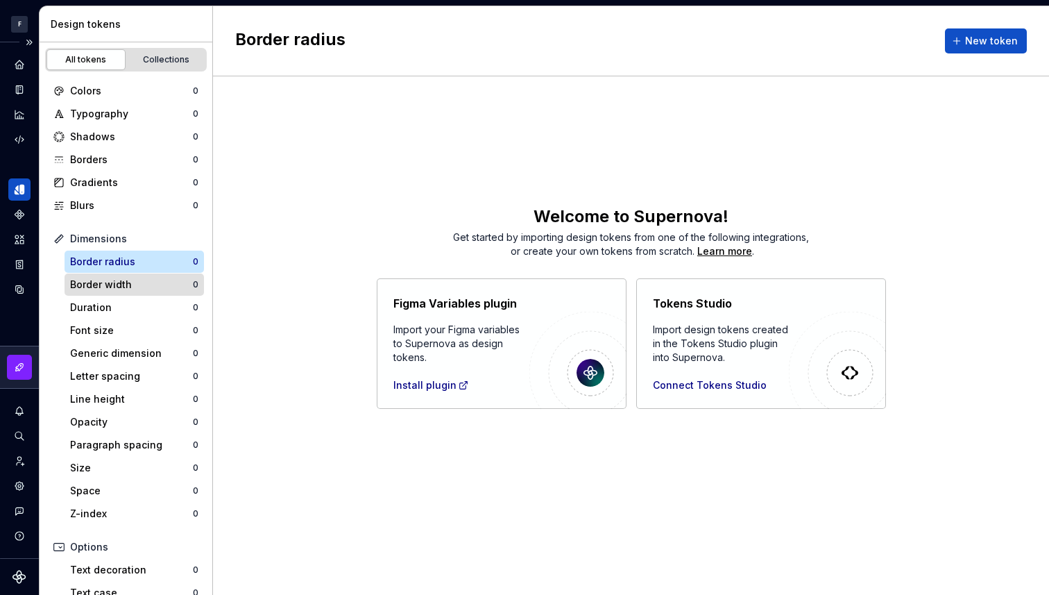
click at [132, 284] on div "Border width" at bounding box center [131, 285] width 123 height 14
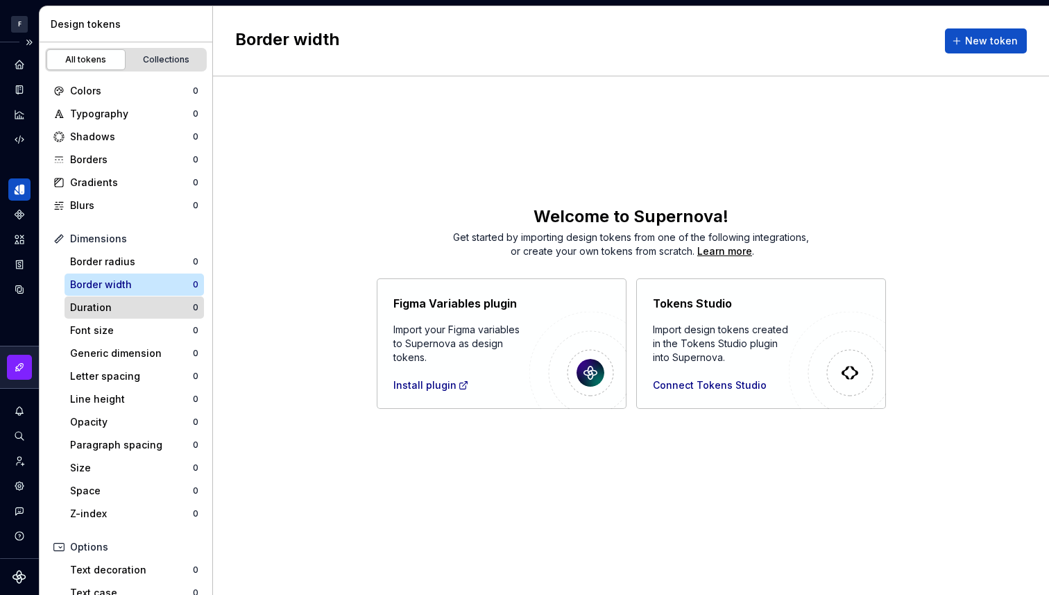
click at [123, 300] on div "Duration" at bounding box center [131, 307] width 123 height 14
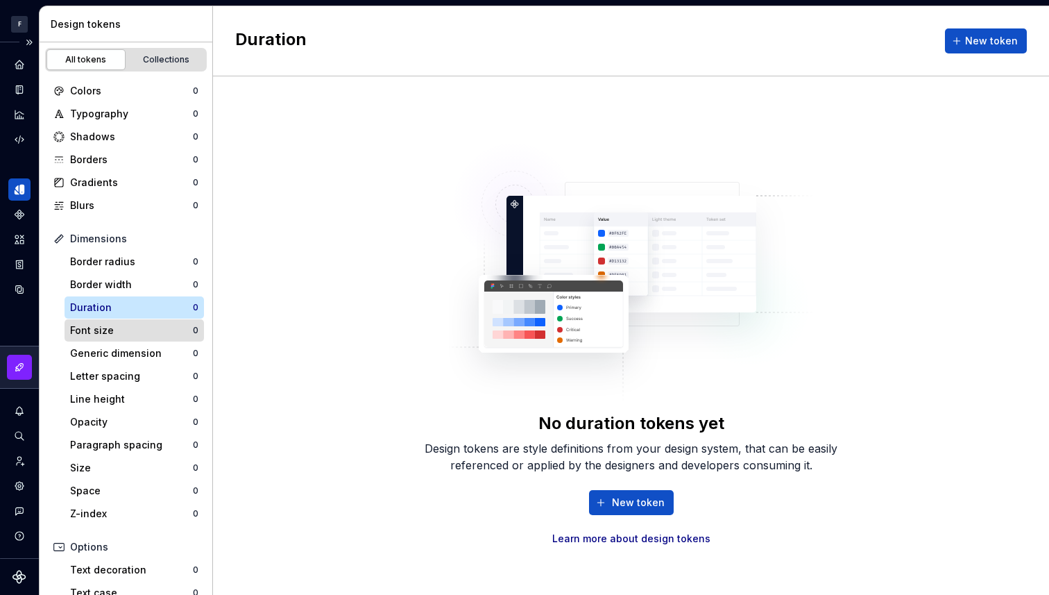
click at [119, 328] on div "Font size" at bounding box center [131, 330] width 123 height 14
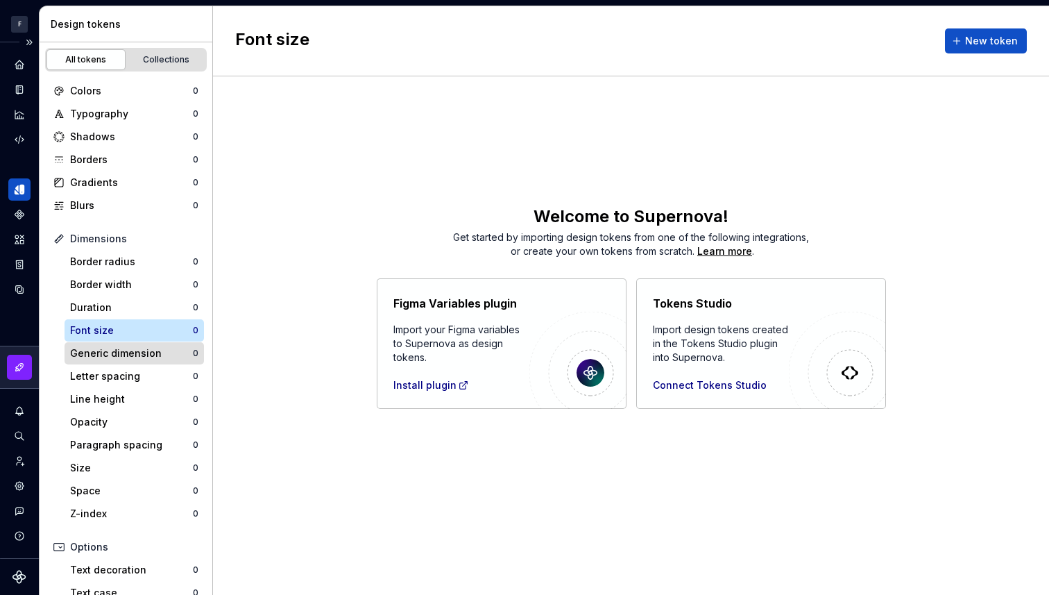
click at [130, 359] on div "Generic dimension" at bounding box center [131, 353] width 123 height 14
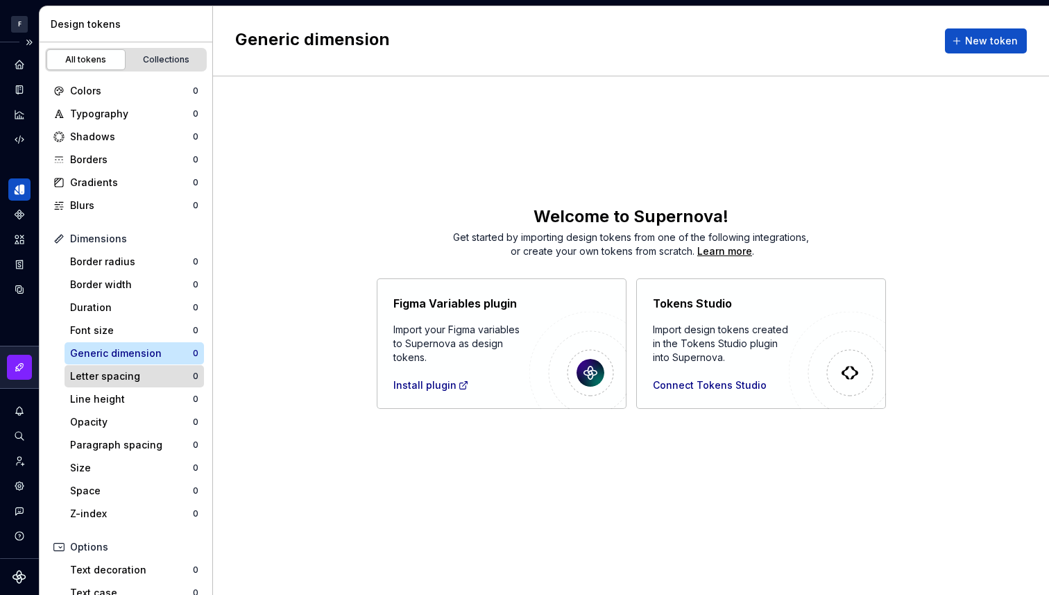
click at [130, 373] on div "Letter spacing" at bounding box center [131, 376] width 123 height 14
click at [128, 395] on div "Line height" at bounding box center [131, 399] width 123 height 14
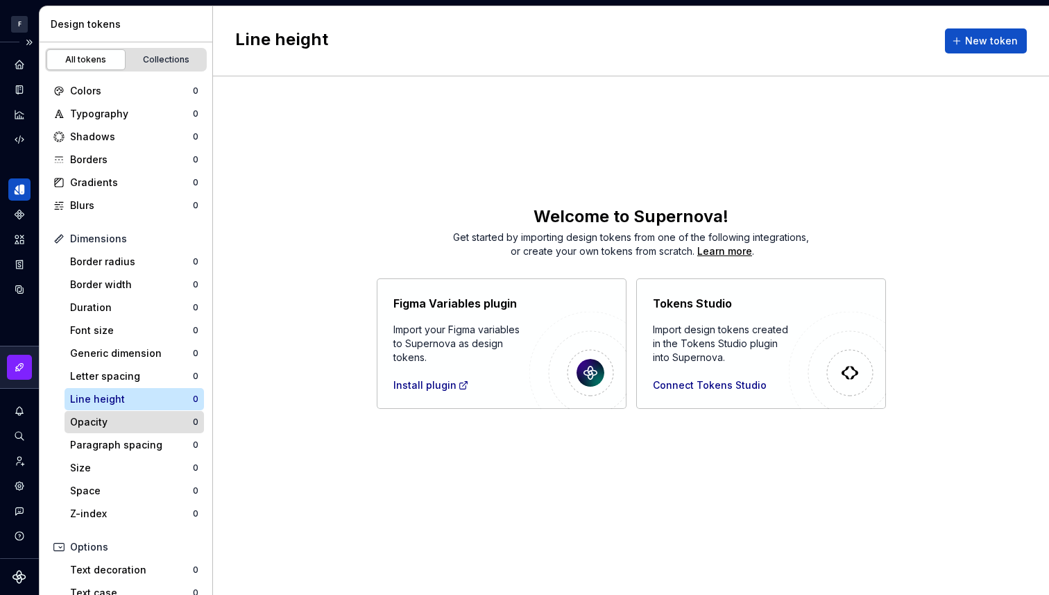
click at [130, 428] on div "Opacity" at bounding box center [131, 422] width 123 height 14
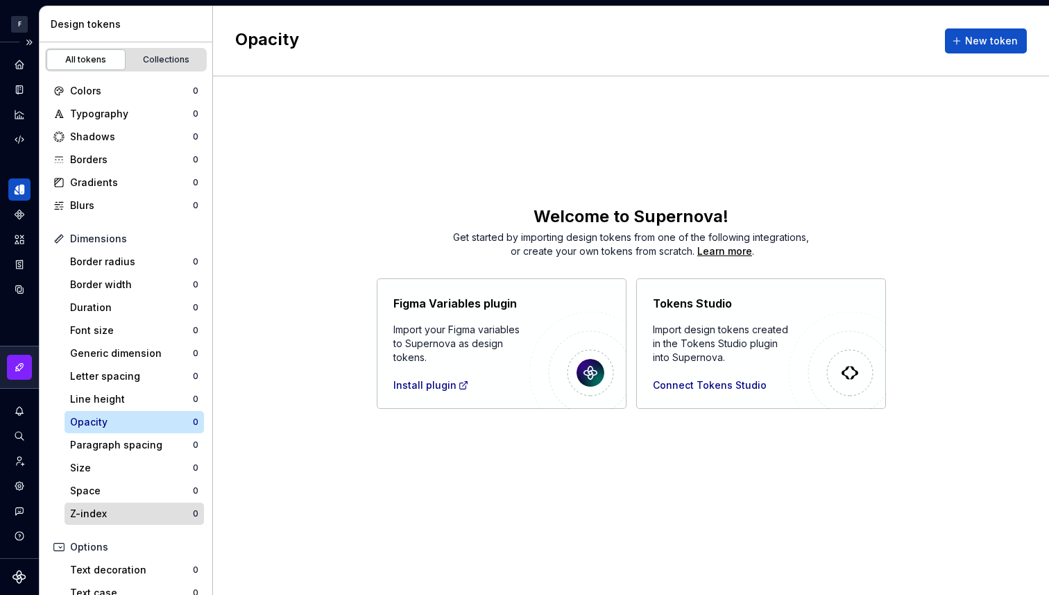
click at [128, 509] on div "Z-index" at bounding box center [131, 513] width 123 height 14
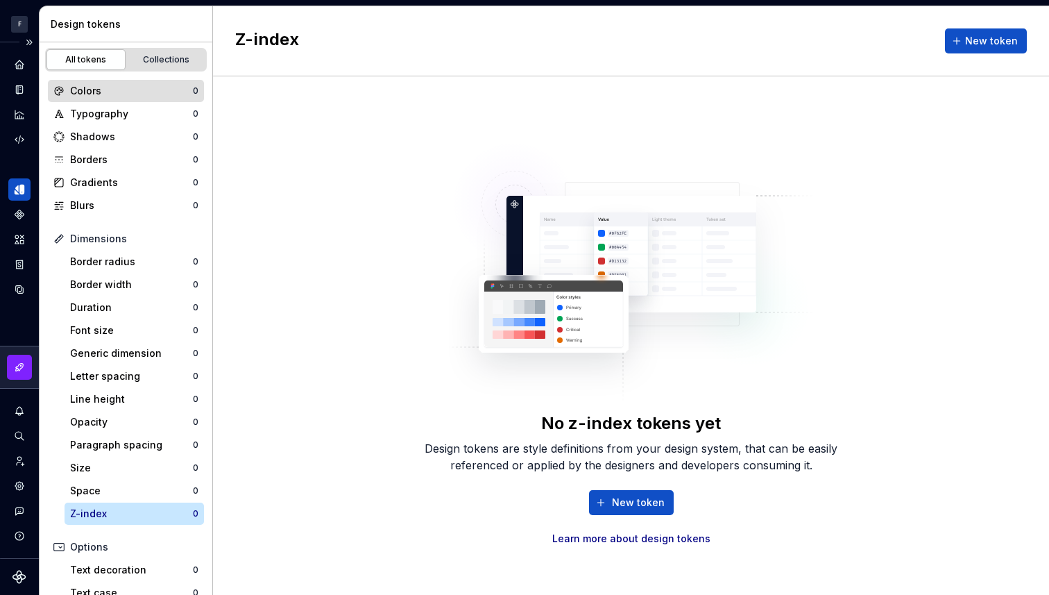
click at [146, 90] on div "Colors" at bounding box center [131, 91] width 123 height 14
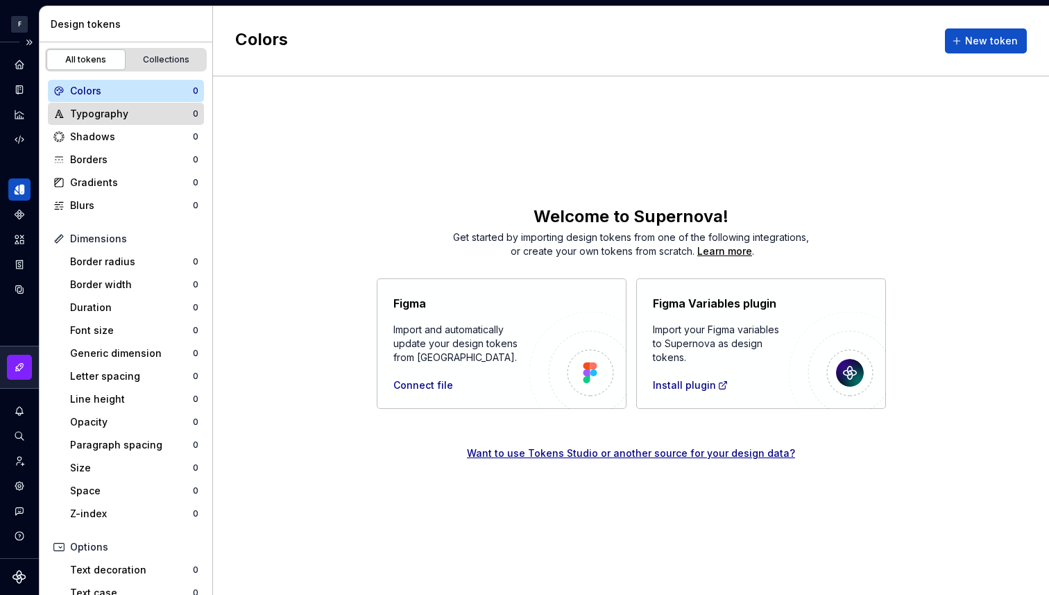
click at [126, 116] on div "Typography" at bounding box center [131, 114] width 123 height 14
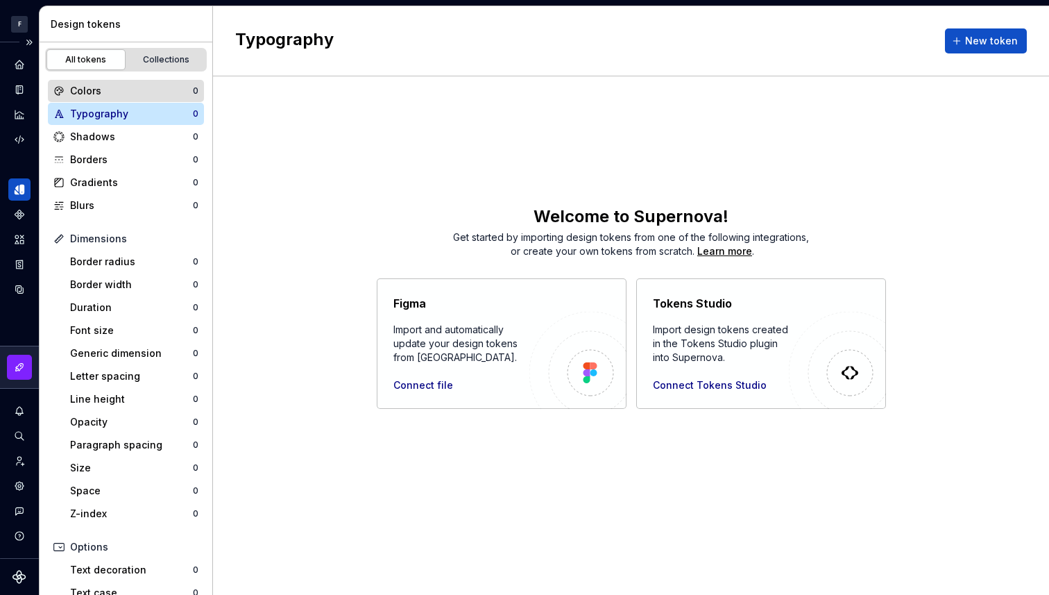
click at [142, 92] on div "Colors" at bounding box center [131, 91] width 123 height 14
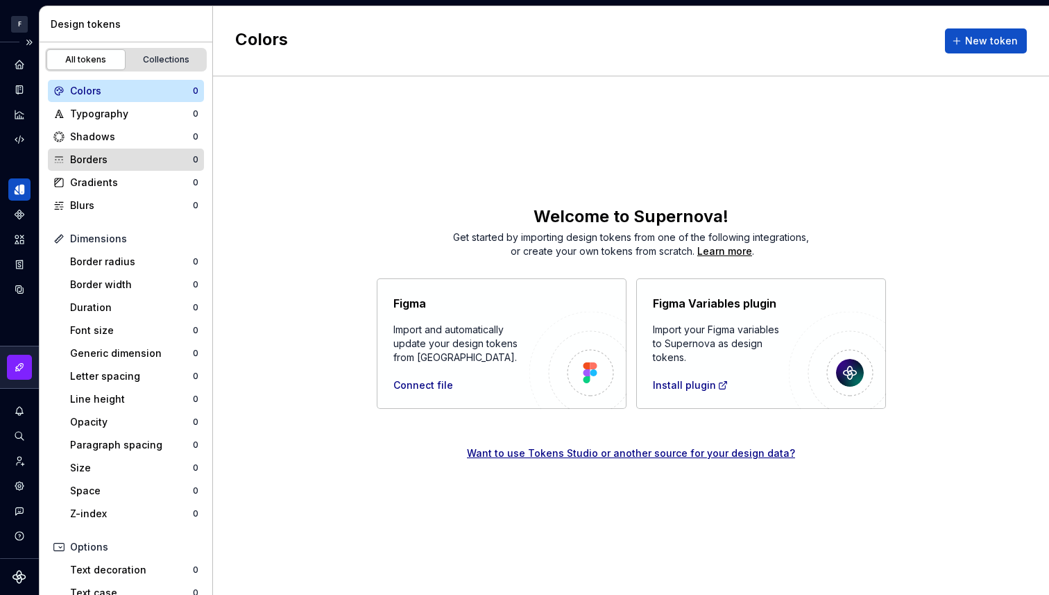
click at [130, 159] on div "Borders" at bounding box center [131, 160] width 123 height 14
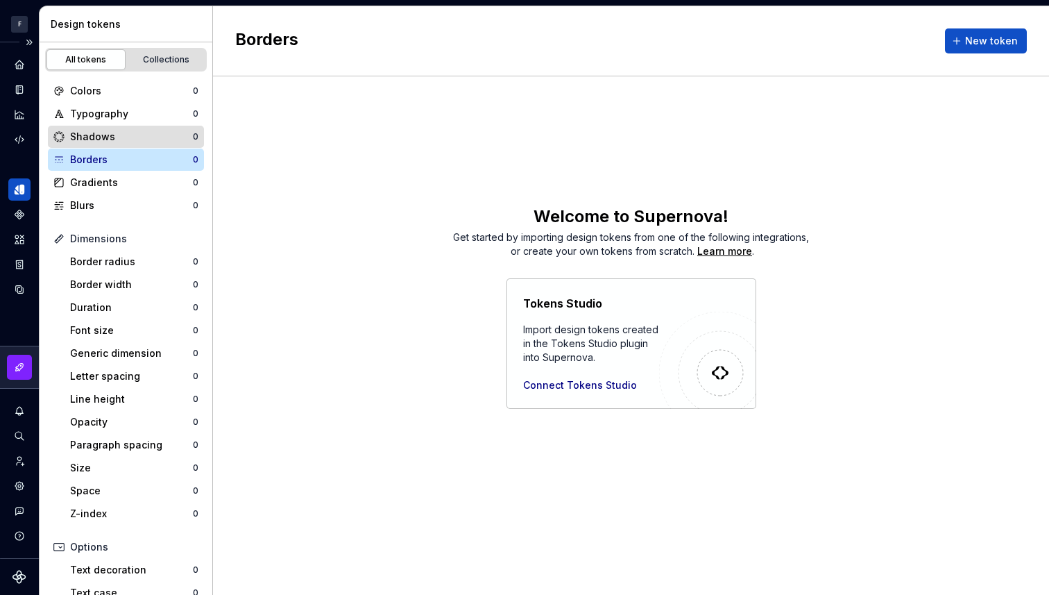
click at [143, 130] on div "Shadows" at bounding box center [131, 137] width 123 height 14
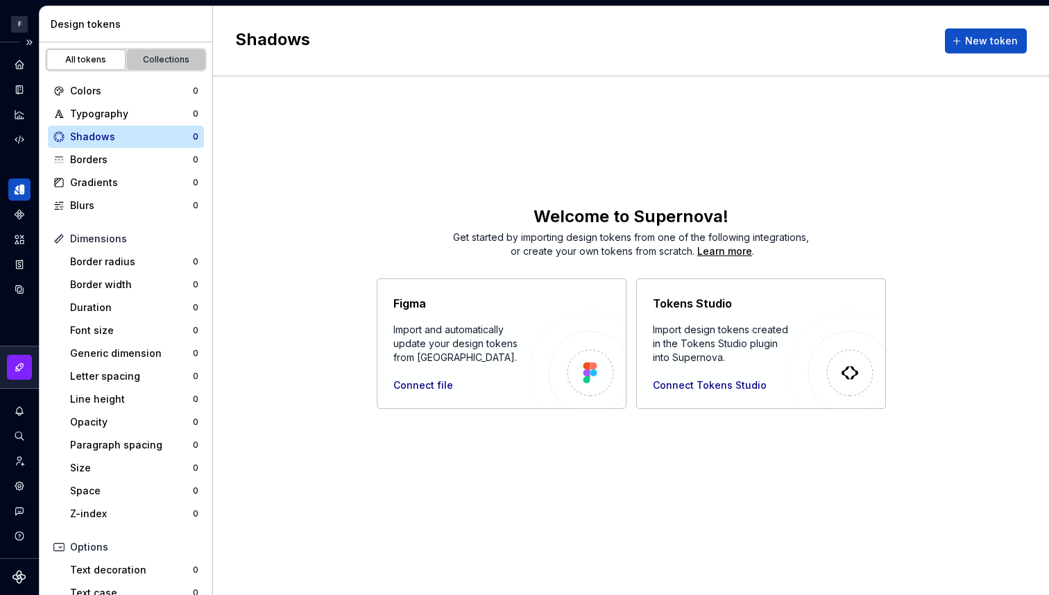
click at [166, 58] on div "Collections" at bounding box center [166, 59] width 69 height 11
